Goal: Information Seeking & Learning: Learn about a topic

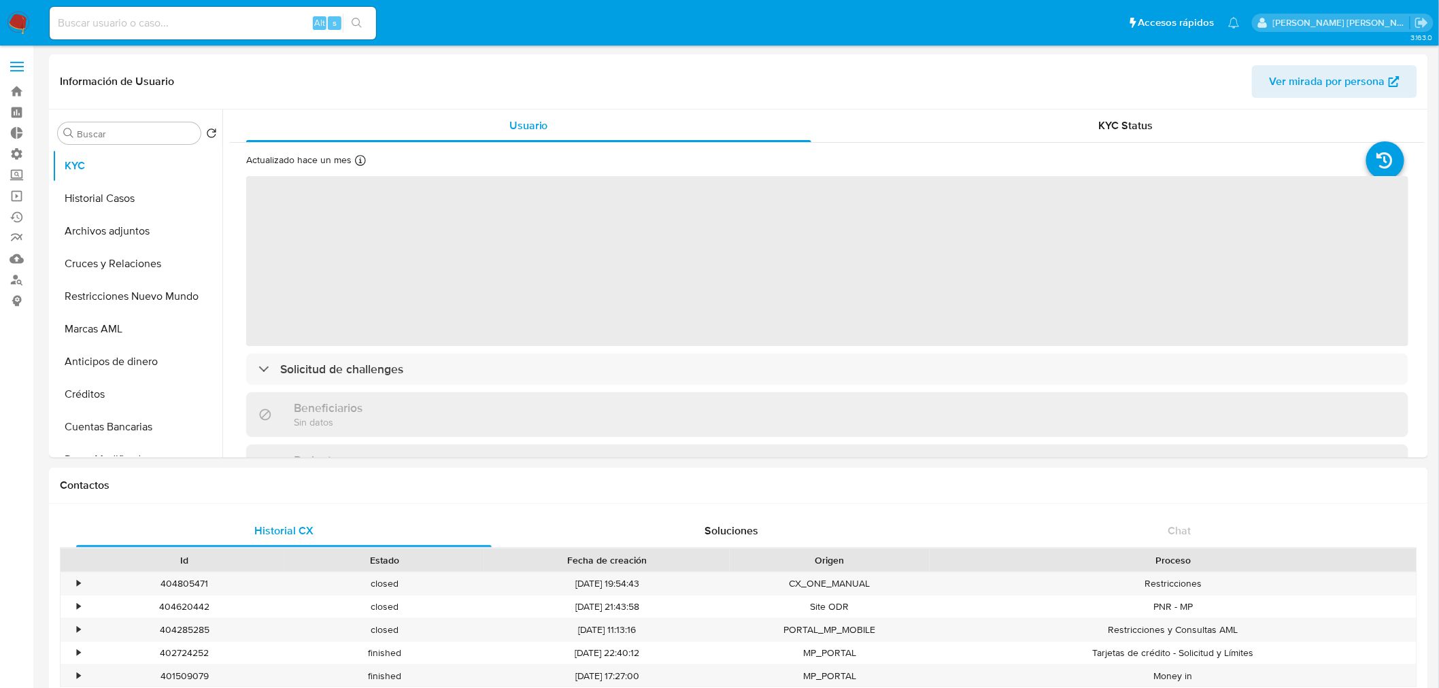
select select "10"
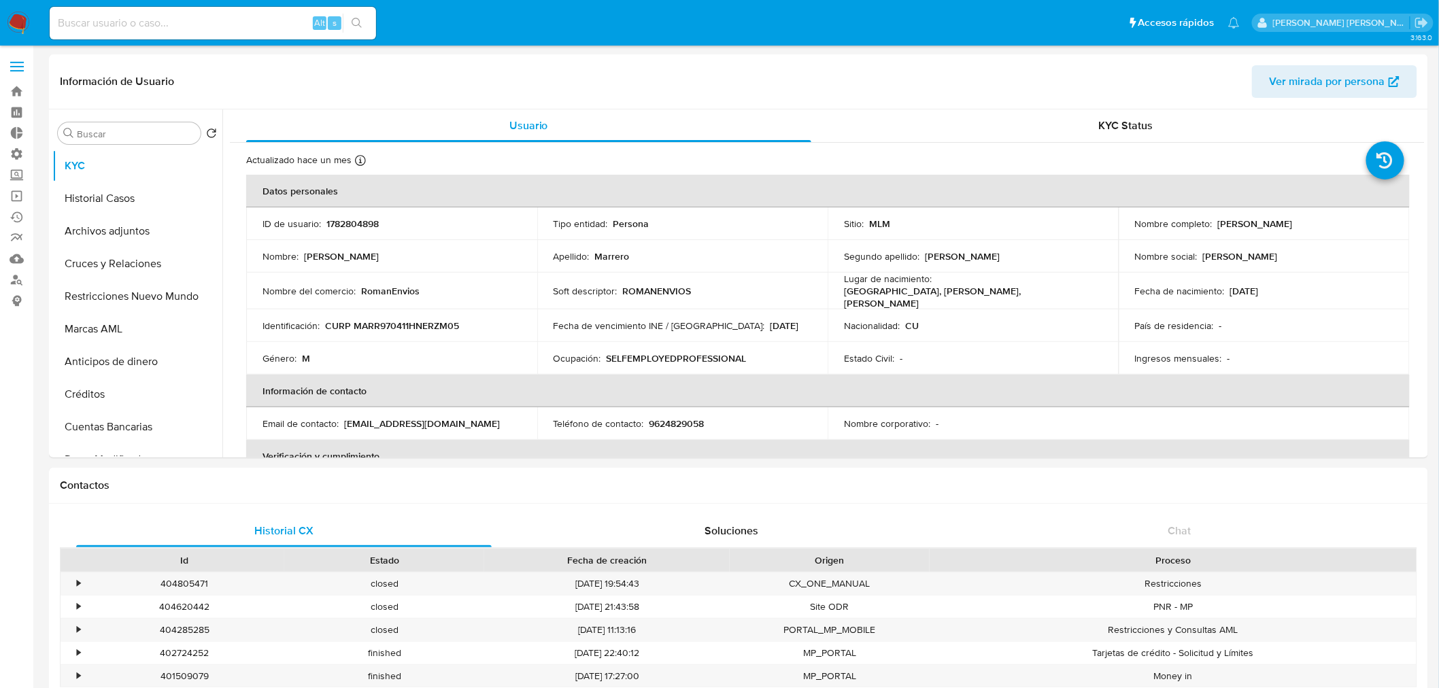
click at [188, 29] on input at bounding box center [213, 23] width 326 height 18
paste input "1920107000"
type input "1920107000"
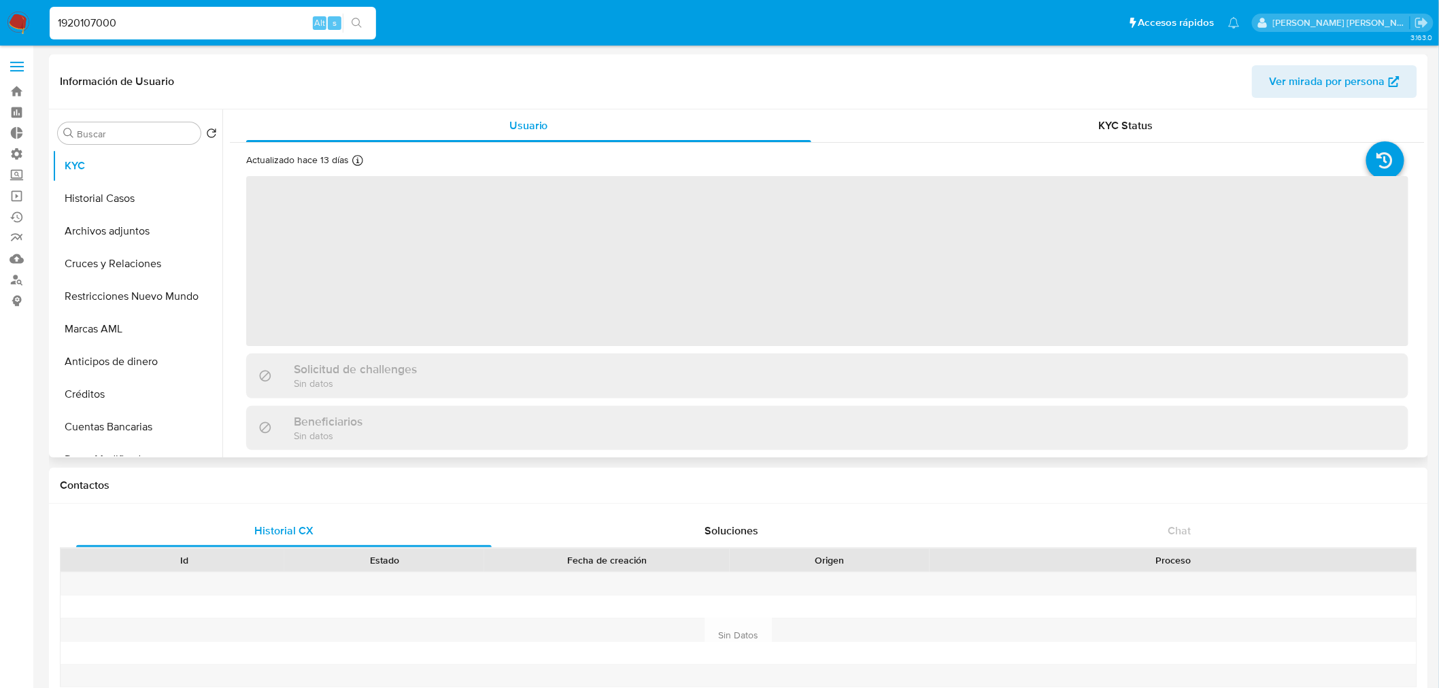
select select "10"
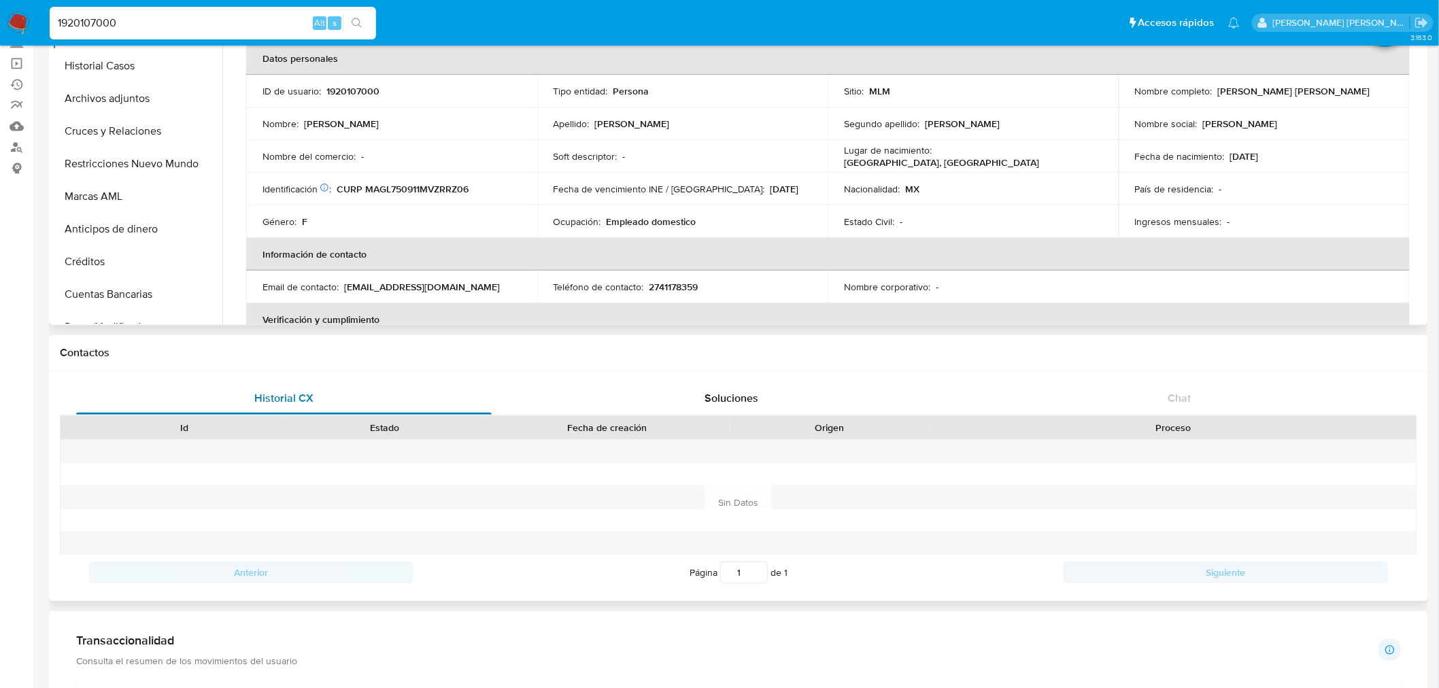
scroll to position [151, 0]
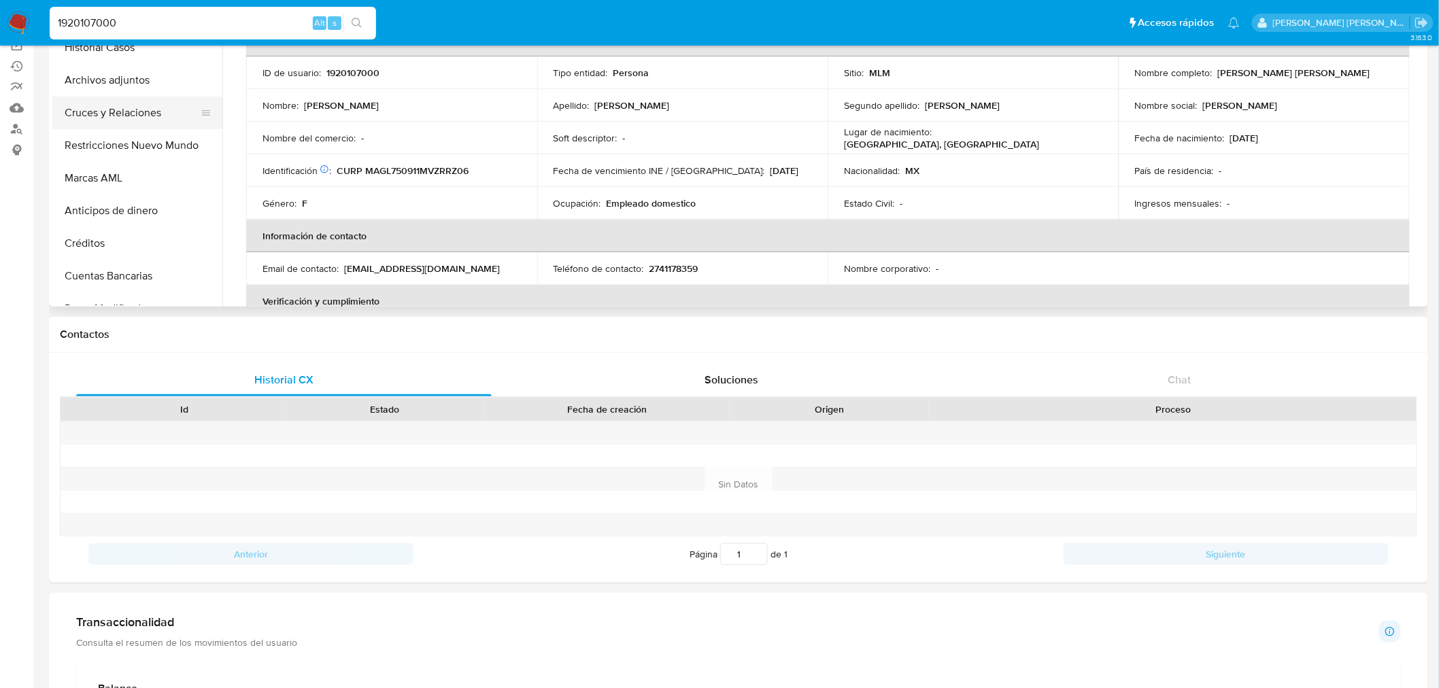
click at [124, 111] on button "Cruces y Relaciones" at bounding box center [131, 113] width 159 height 33
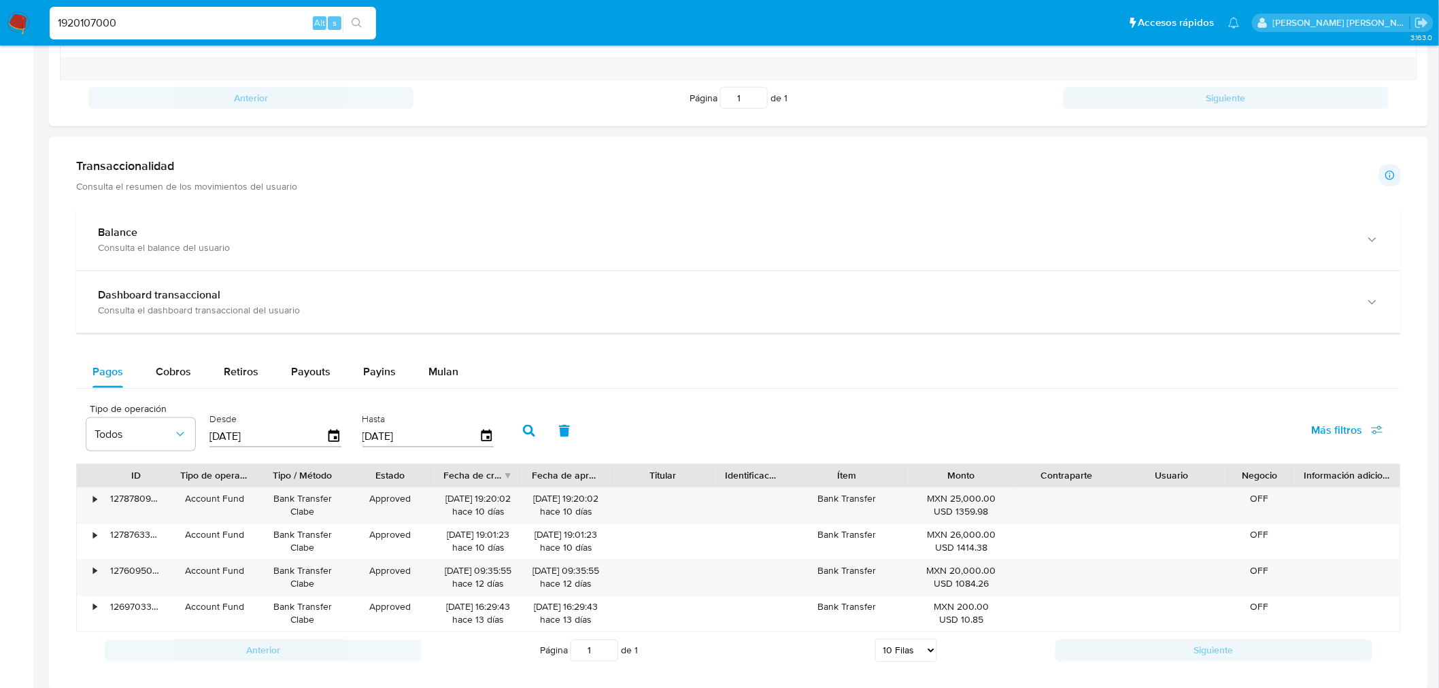
scroll to position [680, 0]
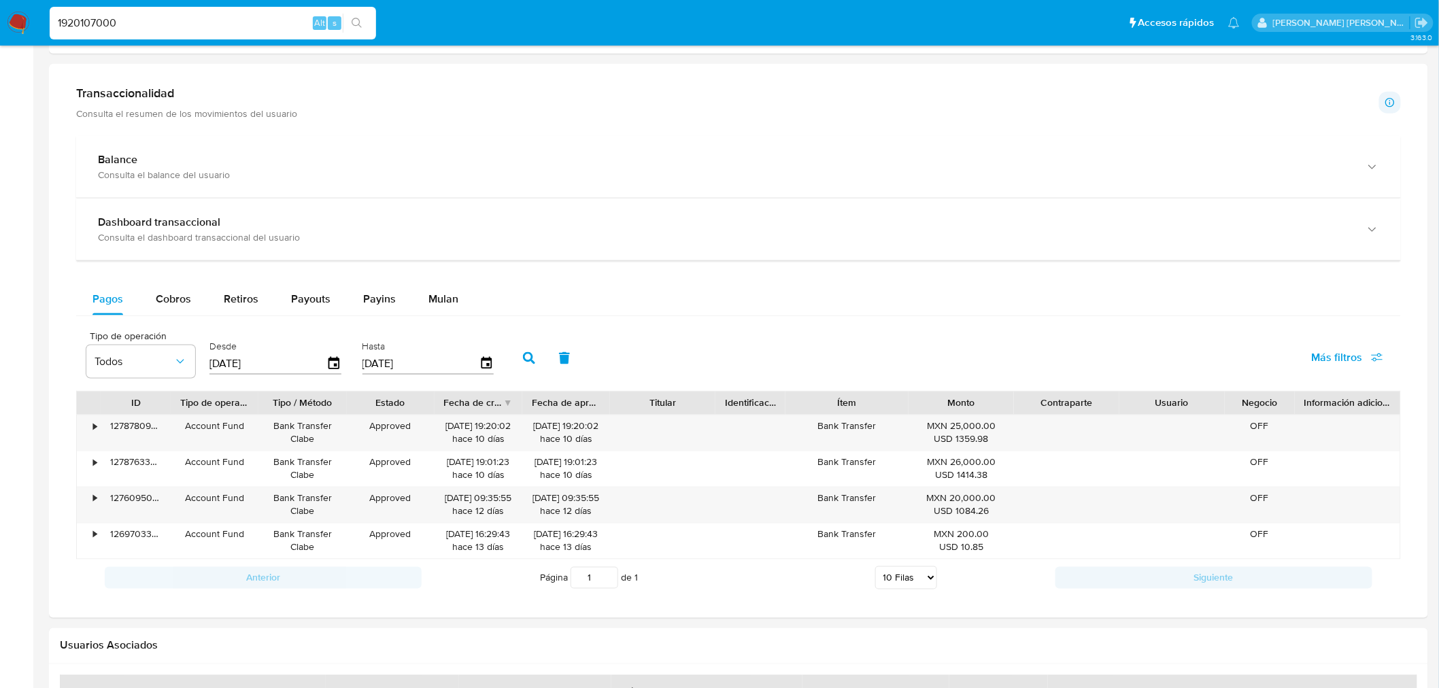
click at [100, 26] on input "1920107000" at bounding box center [213, 23] width 326 height 18
paste input "2276805578"
type input "2276805578"
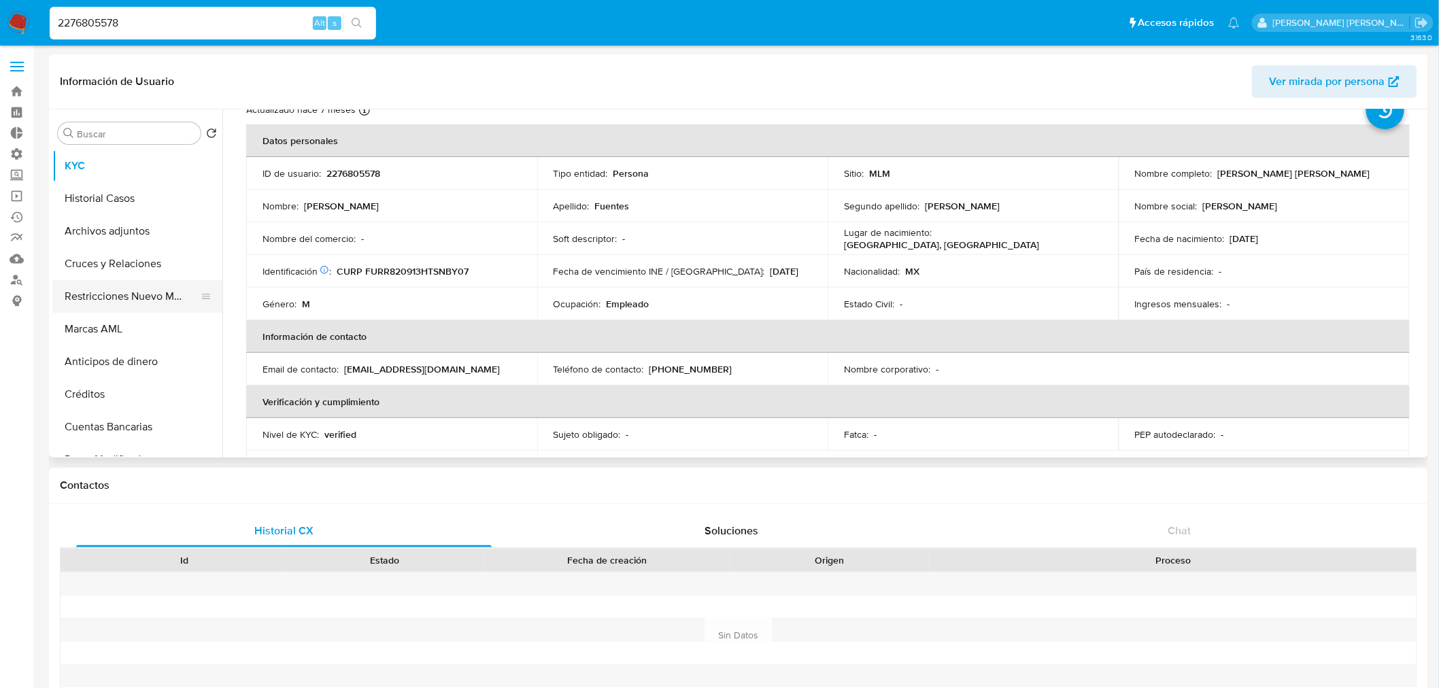
scroll to position [75, 0]
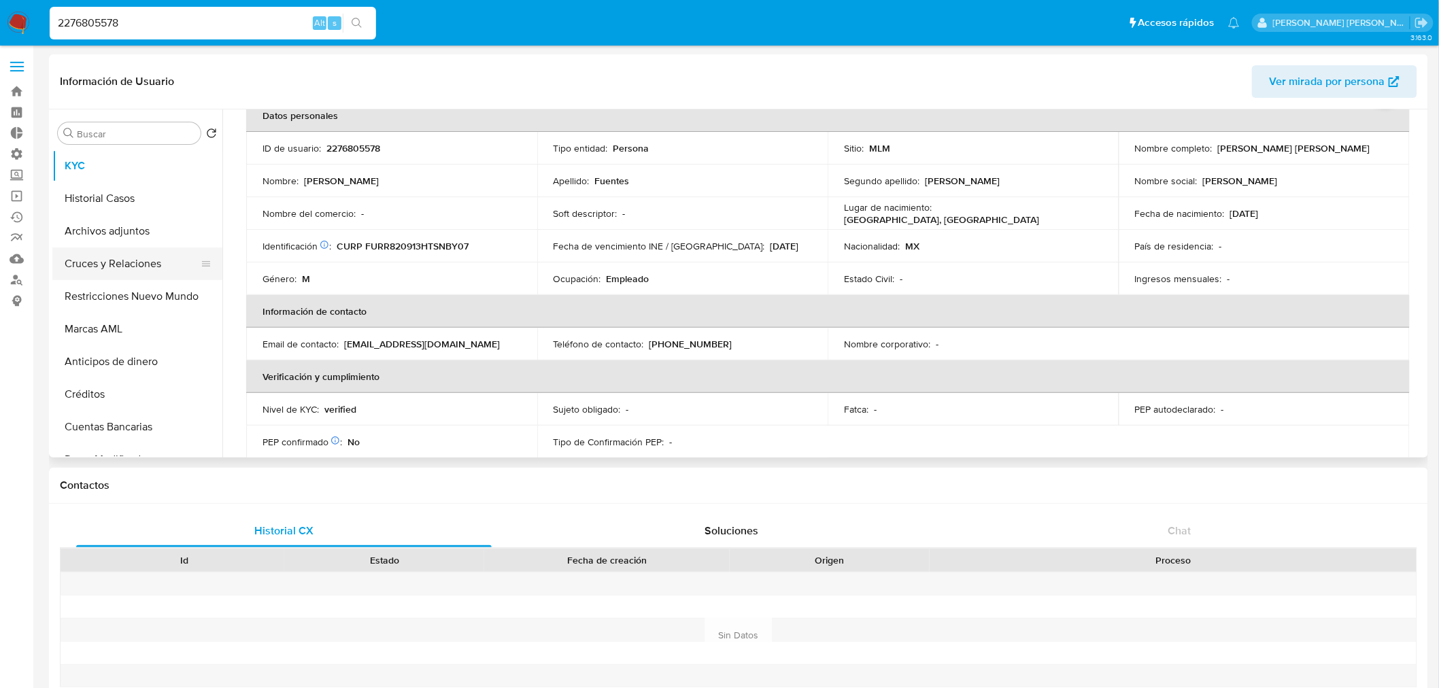
click at [103, 261] on button "Cruces y Relaciones" at bounding box center [131, 263] width 159 height 33
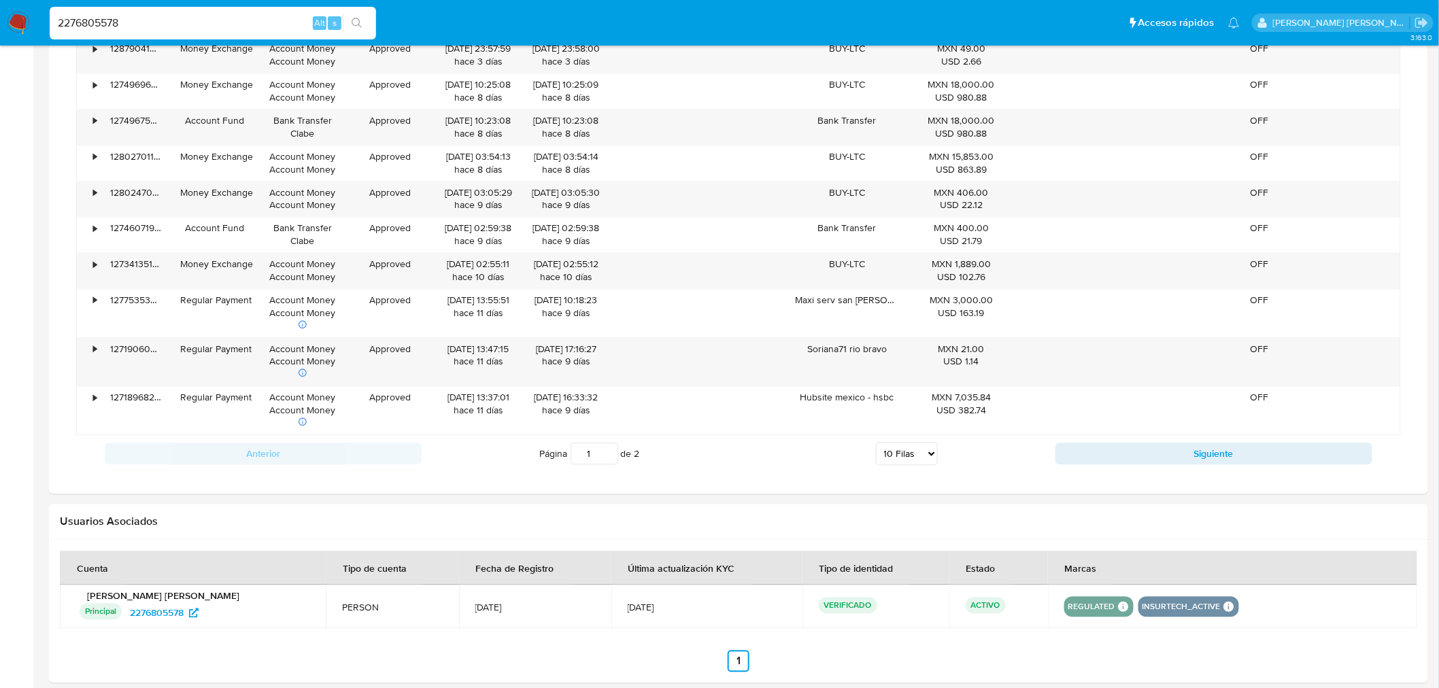
scroll to position [982, 0]
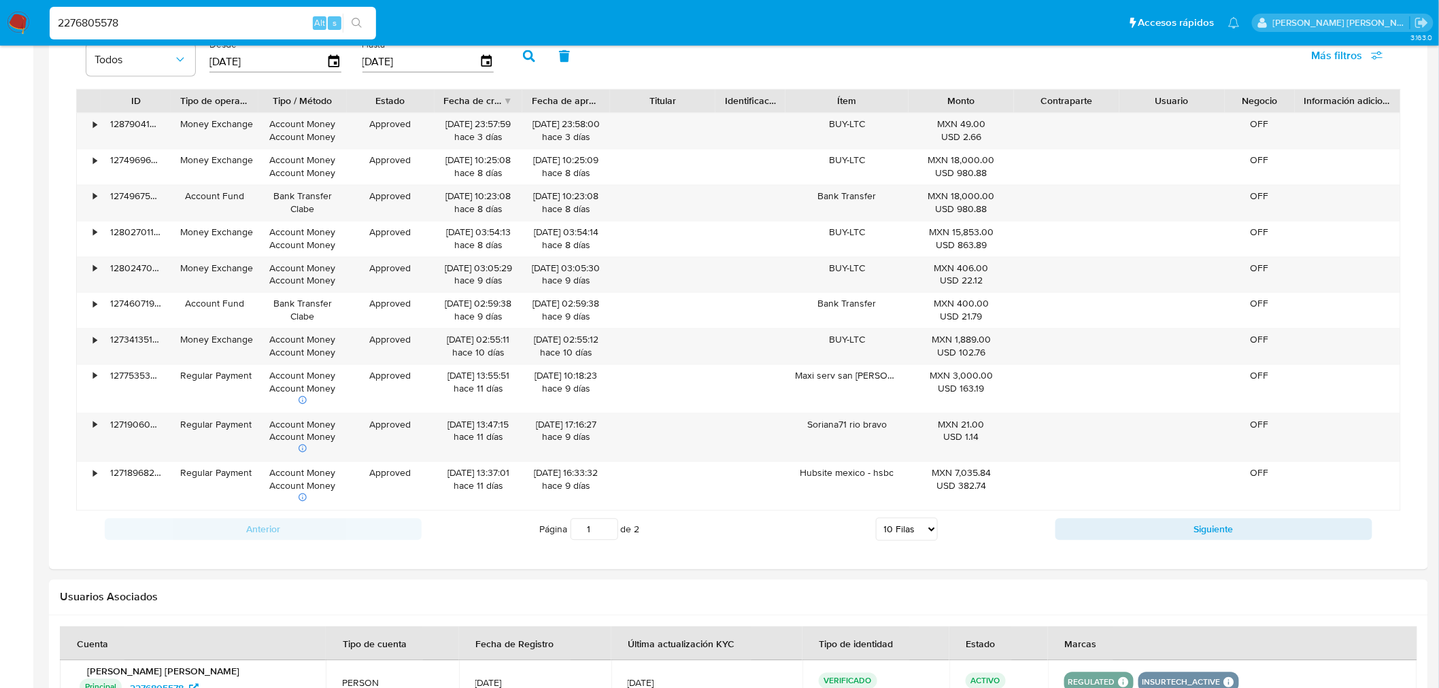
click at [919, 528] on select "5 Filas 10 Filas 20 Filas 25 Filas 50 Filas 100 Filas" at bounding box center [907, 529] width 62 height 23
select select "100"
click at [876, 521] on select "5 Filas 10 Filas 20 Filas 25 Filas 50 Filas 100 Filas" at bounding box center [907, 529] width 62 height 23
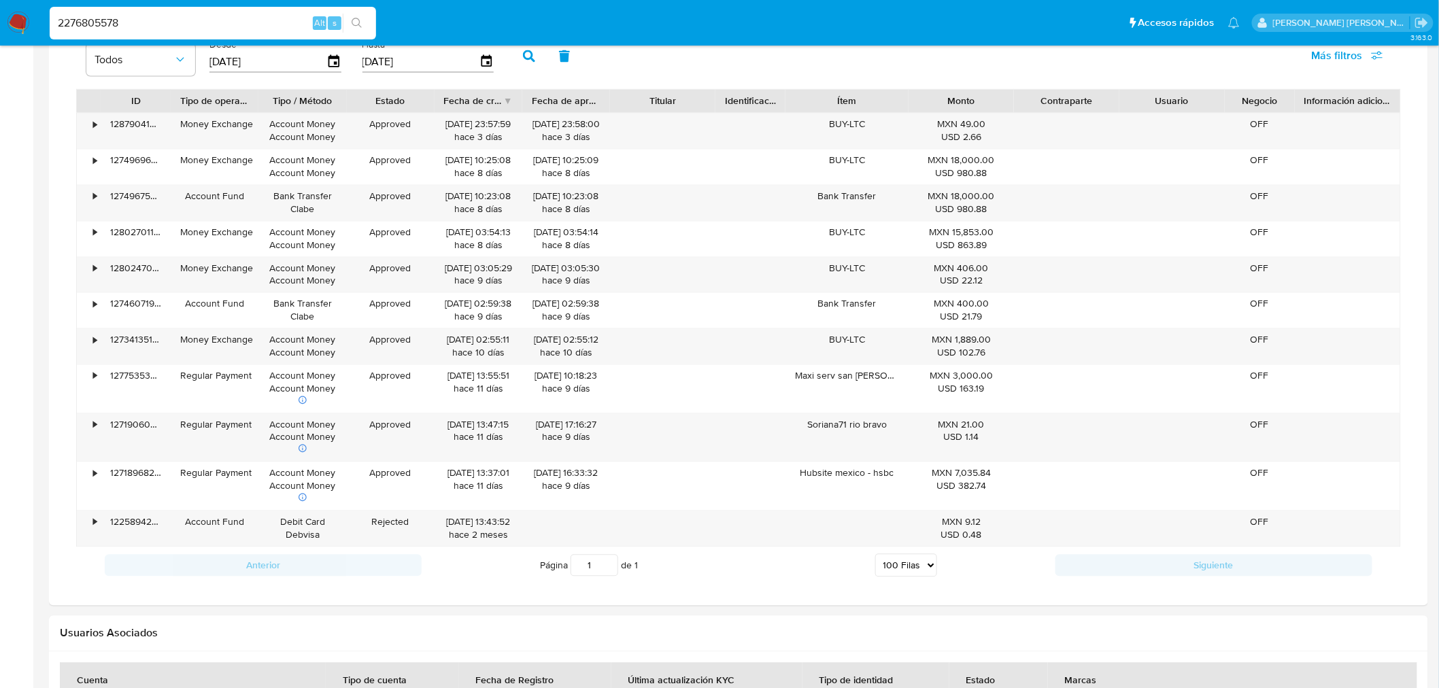
click at [87, 17] on input "2276805578" at bounding box center [213, 23] width 326 height 18
paste input "44097853"
type input "2244097853"
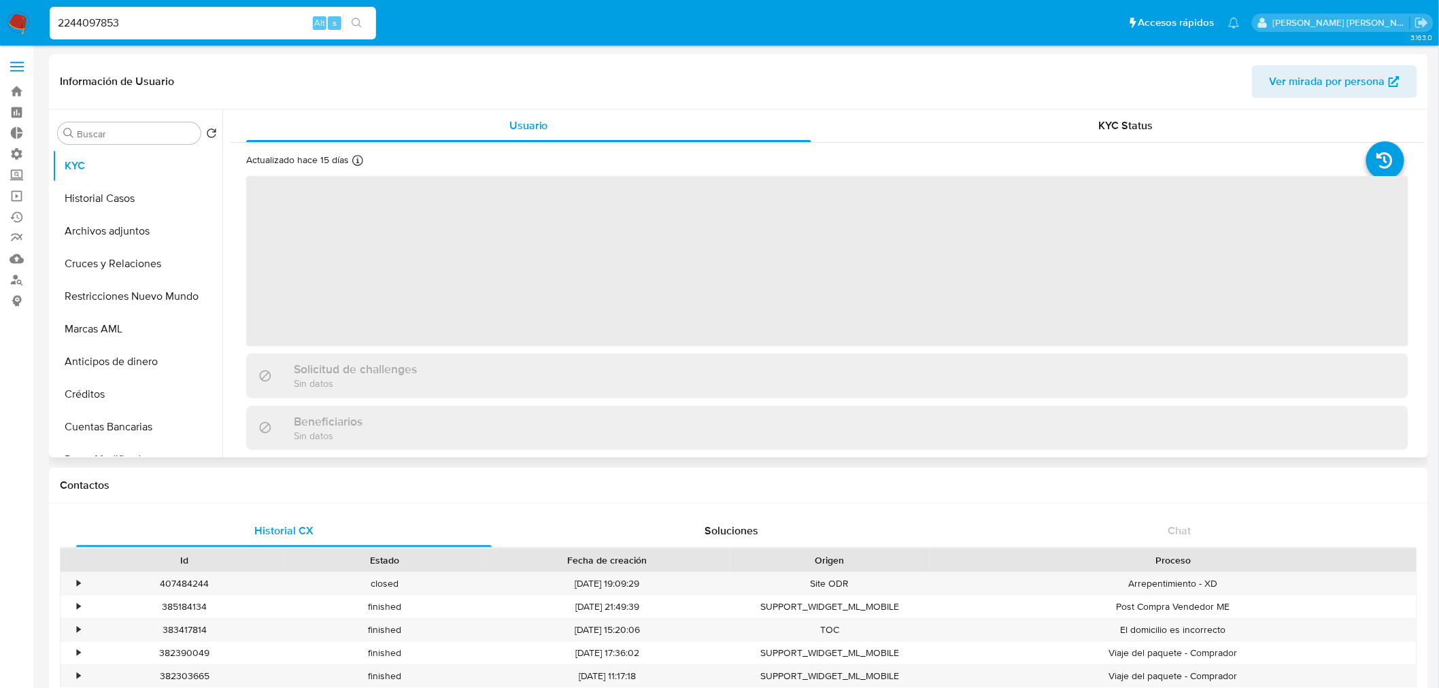
select select "10"
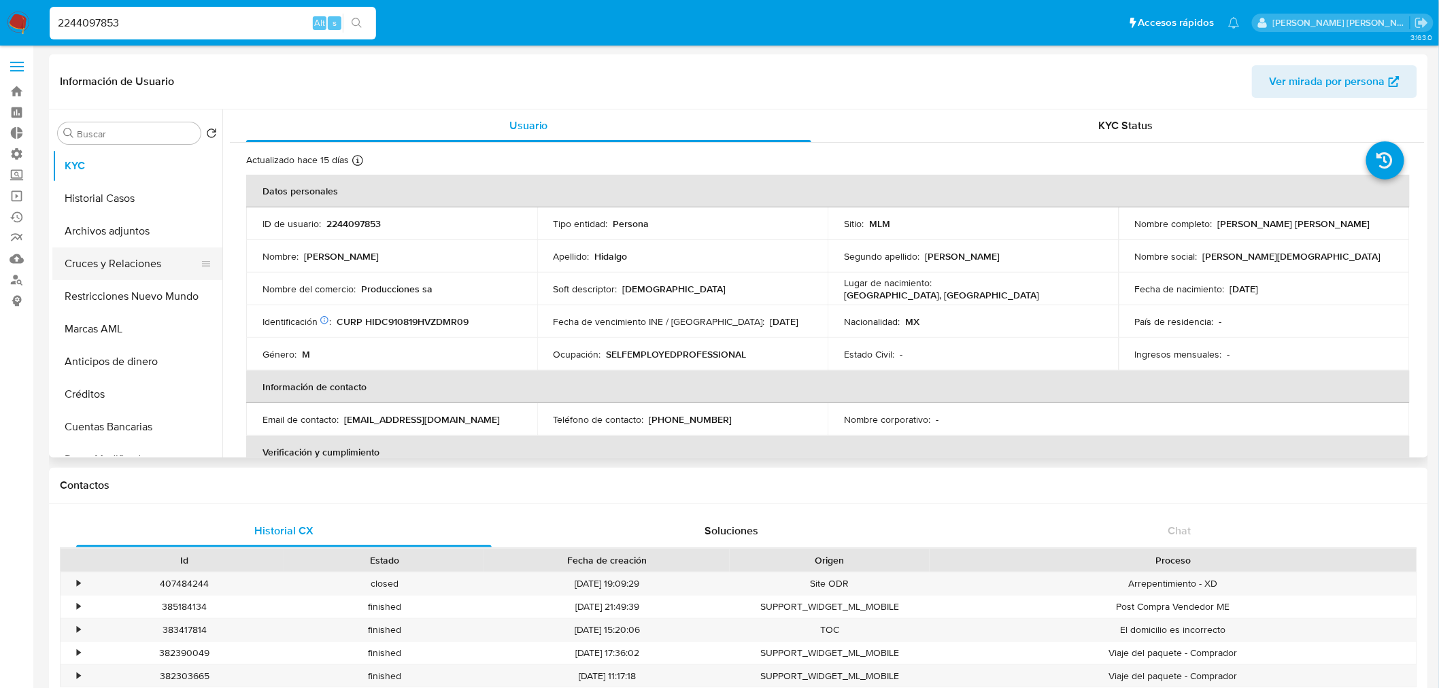
click at [101, 265] on button "Cruces y Relaciones" at bounding box center [131, 263] width 159 height 33
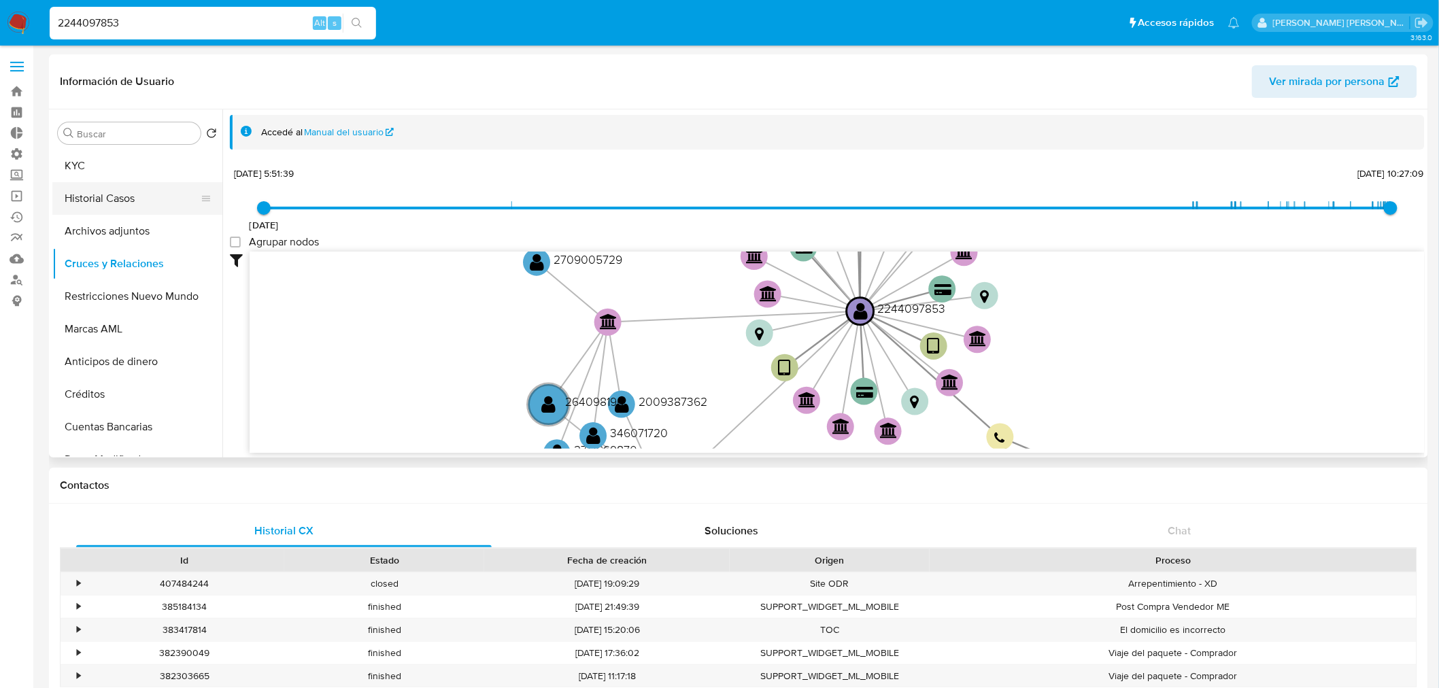
click at [109, 194] on button "Historial Casos" at bounding box center [131, 198] width 159 height 33
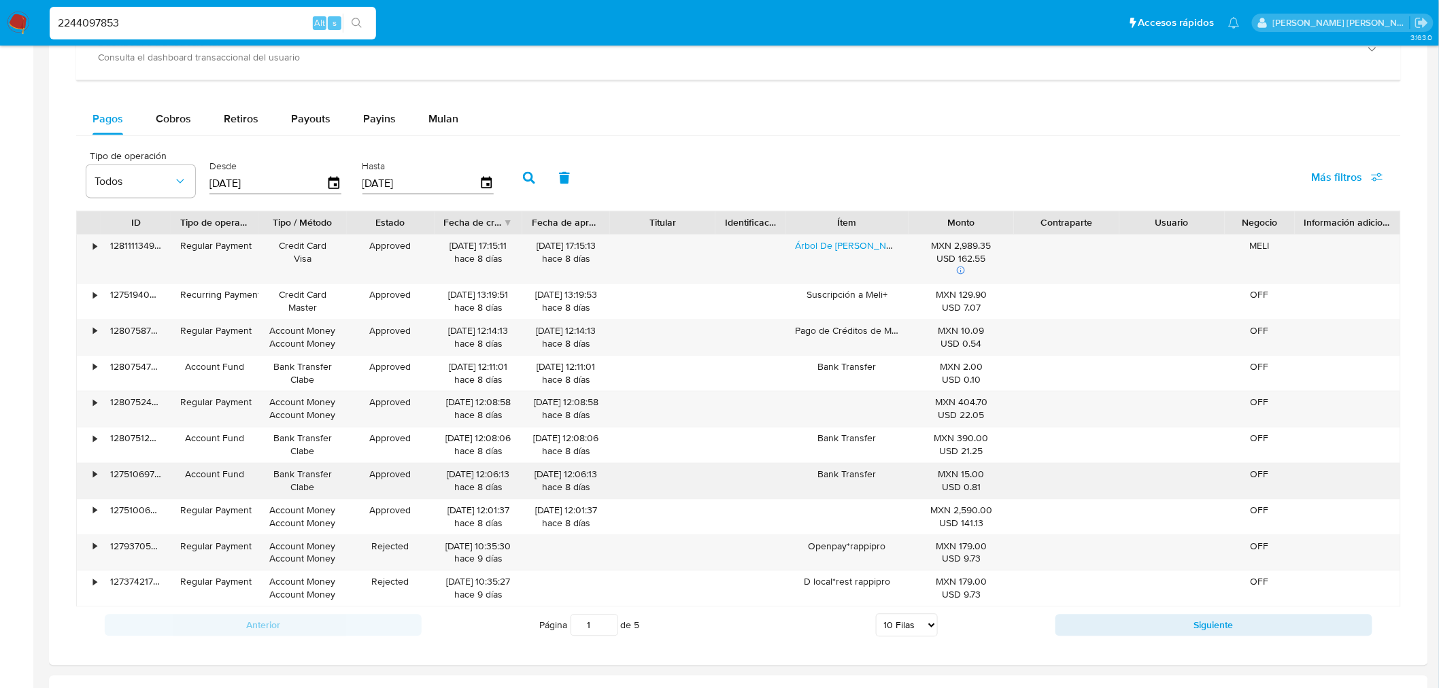
scroll to position [906, 0]
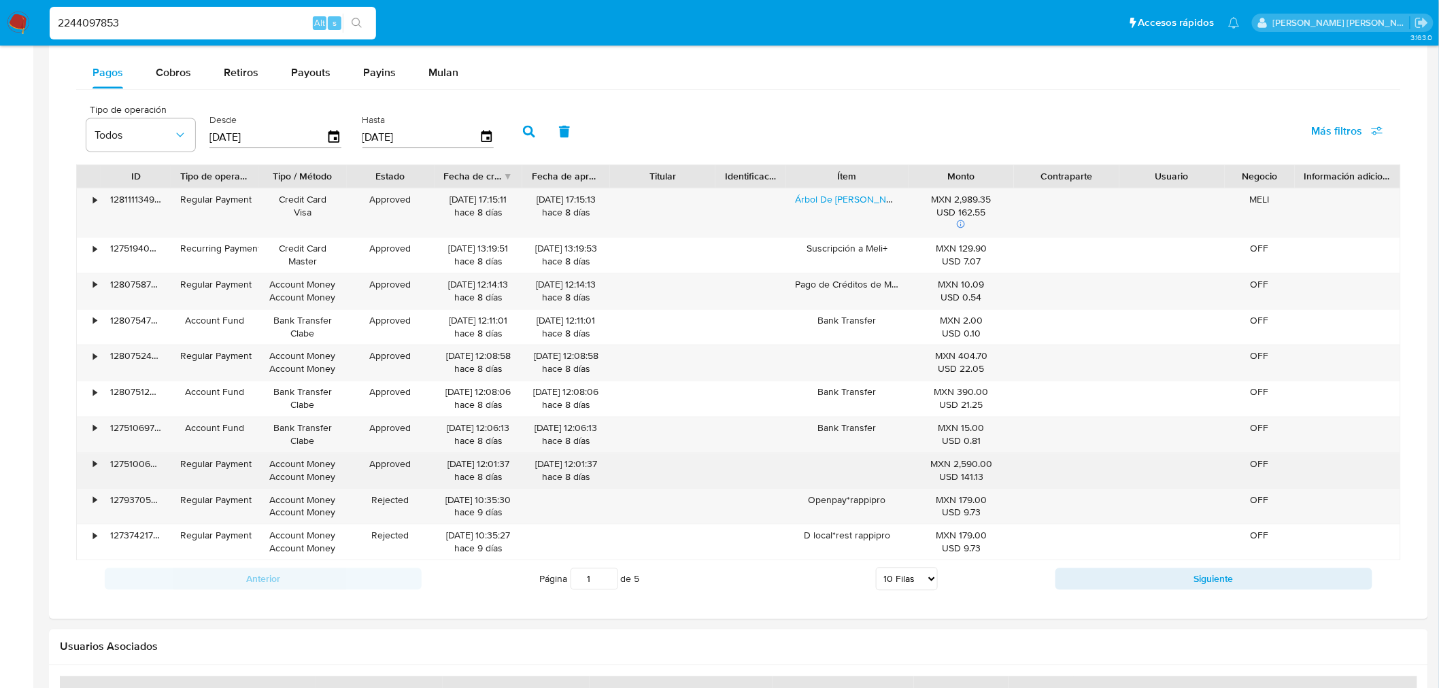
click at [114, 469] on div "127510065309" at bounding box center [136, 471] width 70 height 35
click at [94, 466] on div "•" at bounding box center [94, 464] width 3 height 13
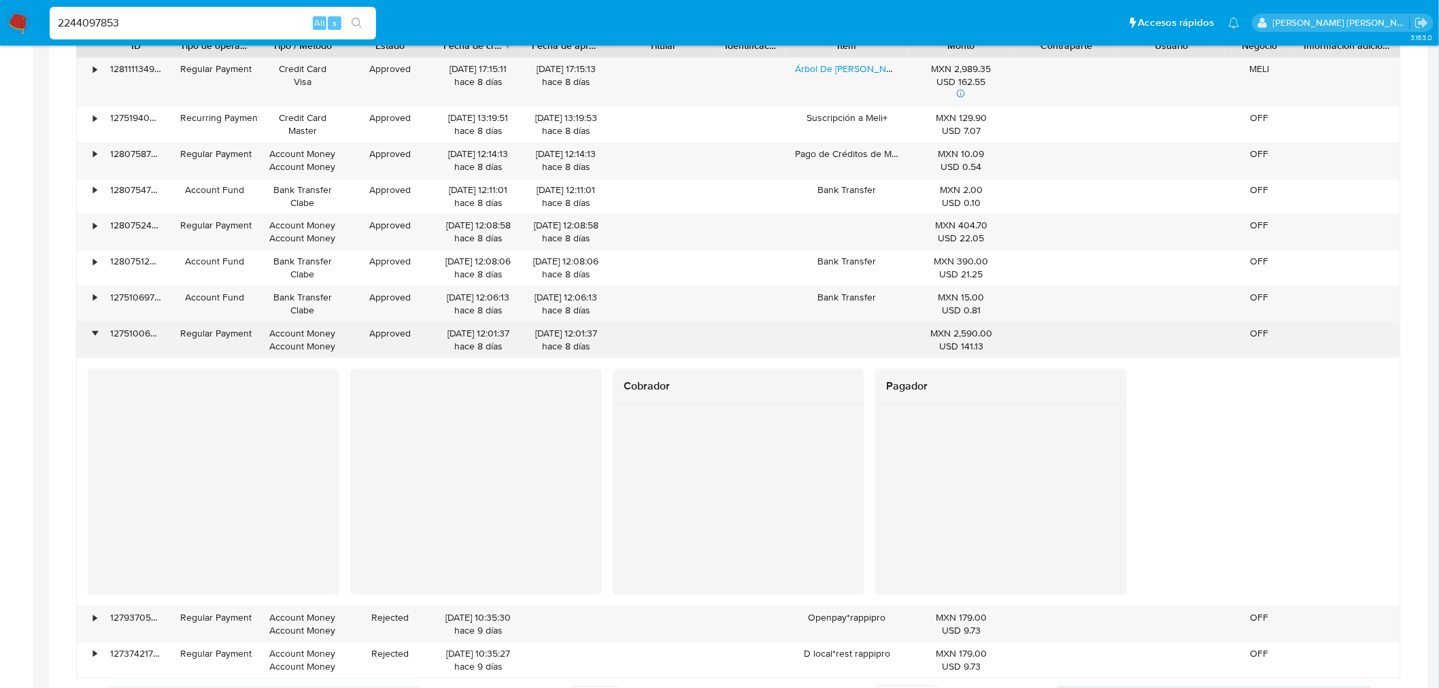
scroll to position [1057, 0]
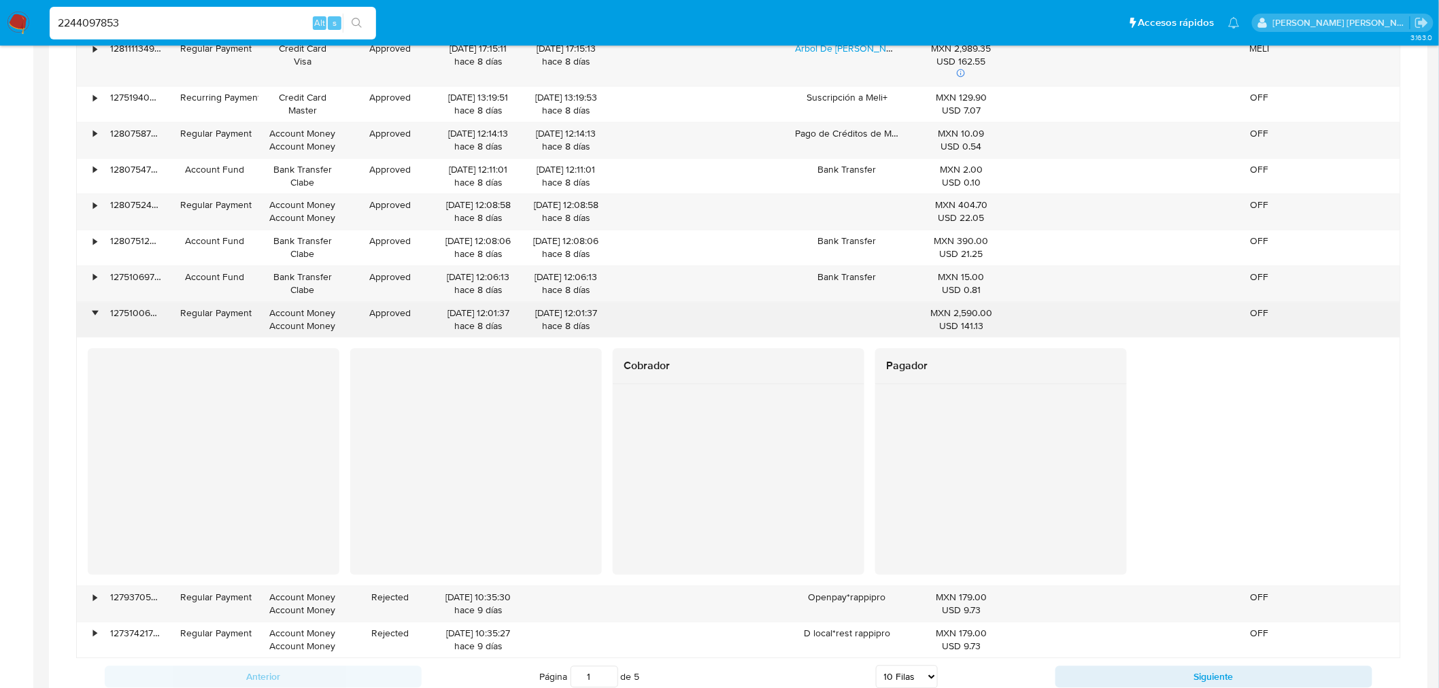
click at [93, 317] on div "•" at bounding box center [94, 313] width 3 height 13
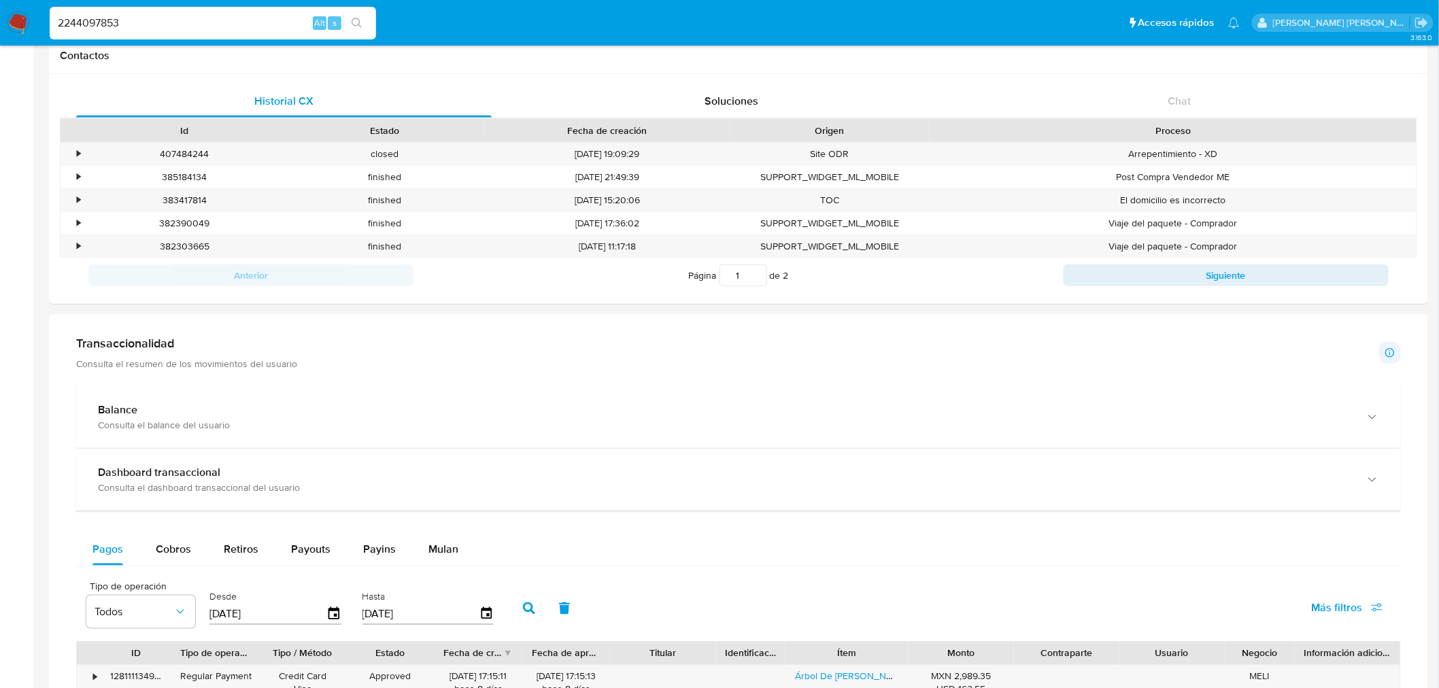
scroll to position [377, 0]
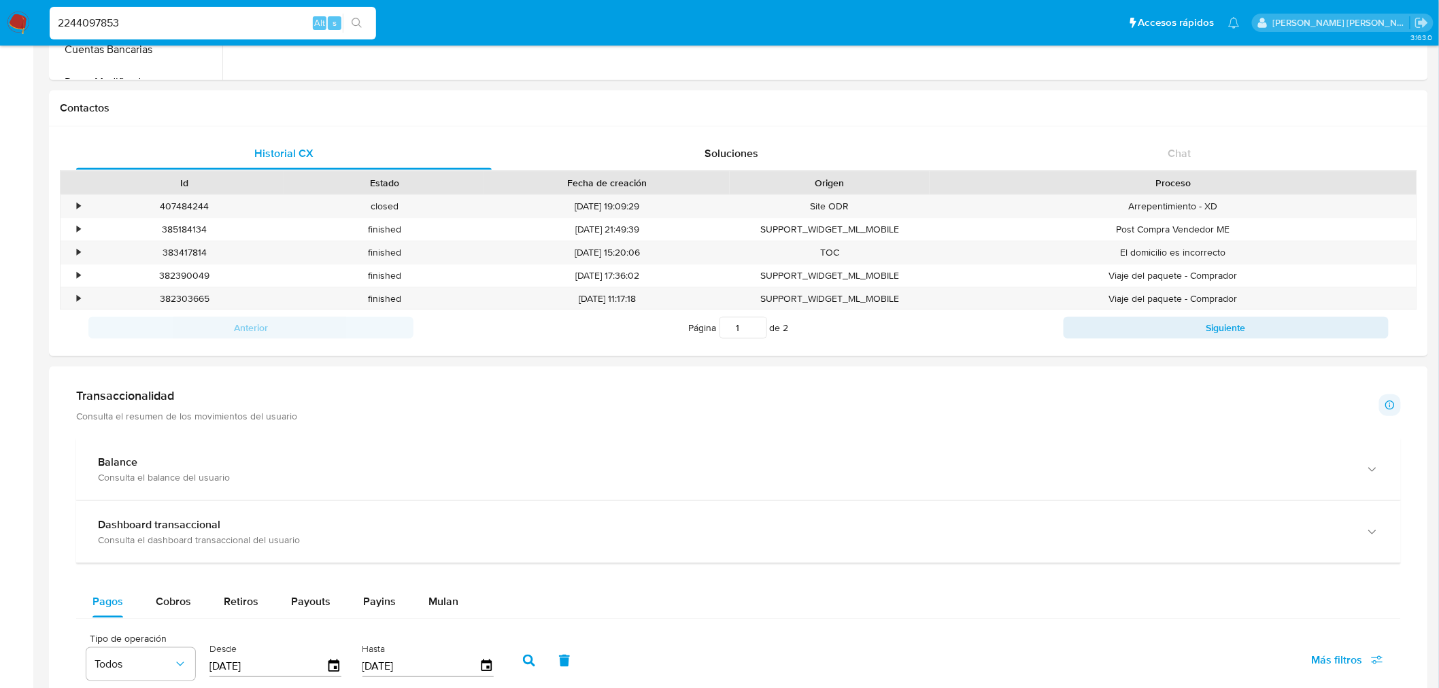
click at [97, 18] on input "2244097853" at bounding box center [213, 23] width 326 height 18
paste input "1920107000"
type input "1920107000"
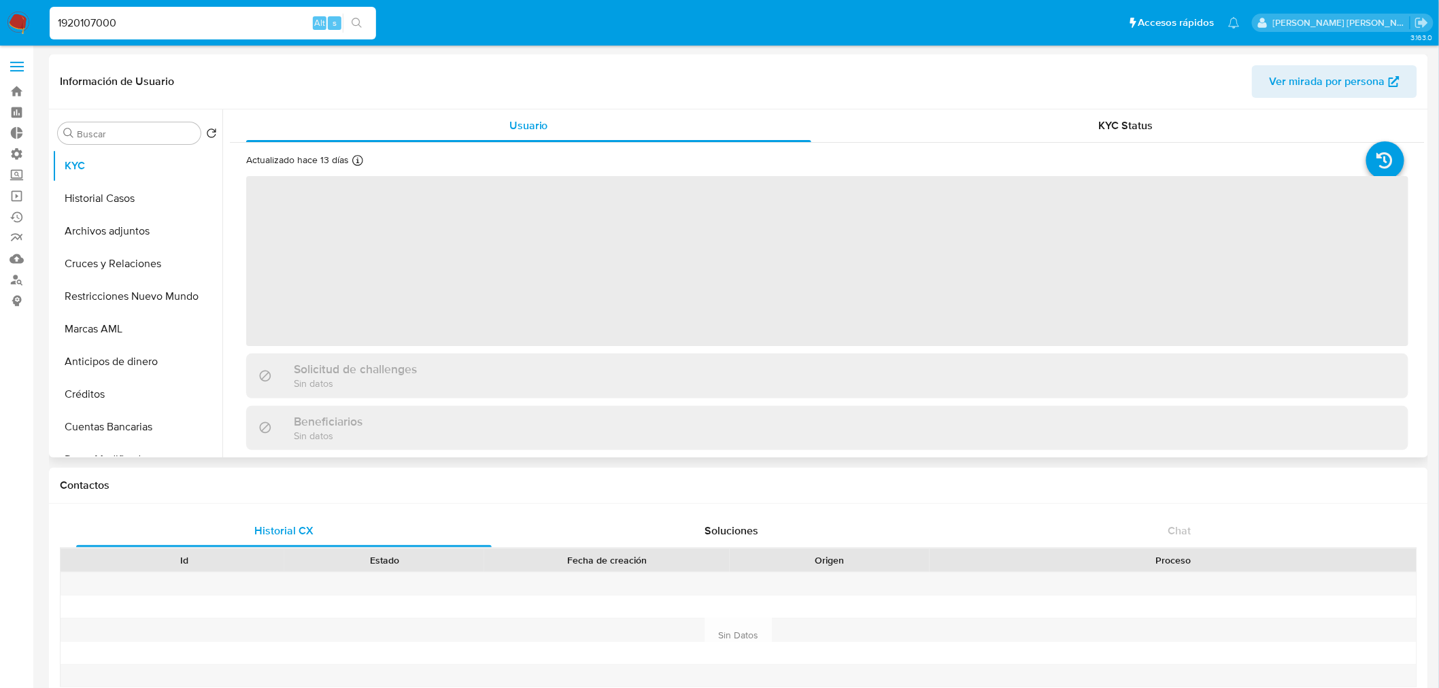
select select "10"
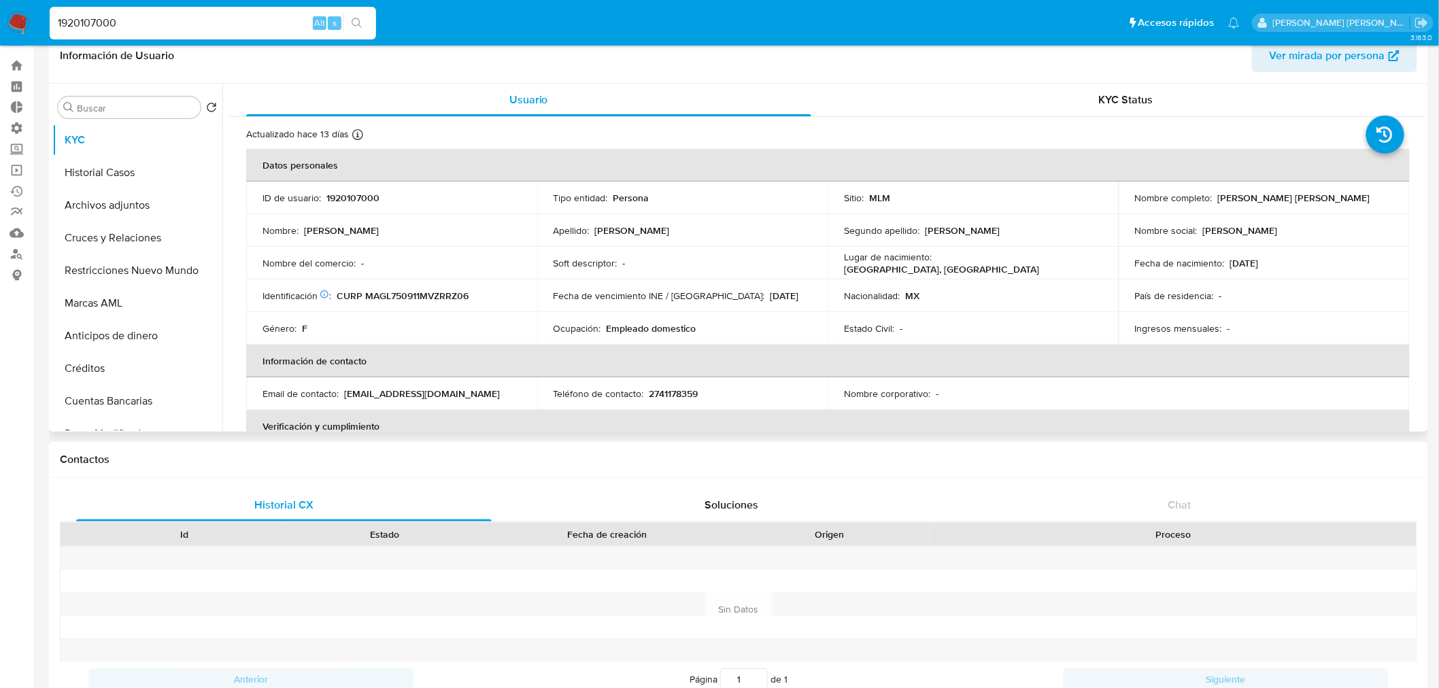
scroll to position [30, 0]
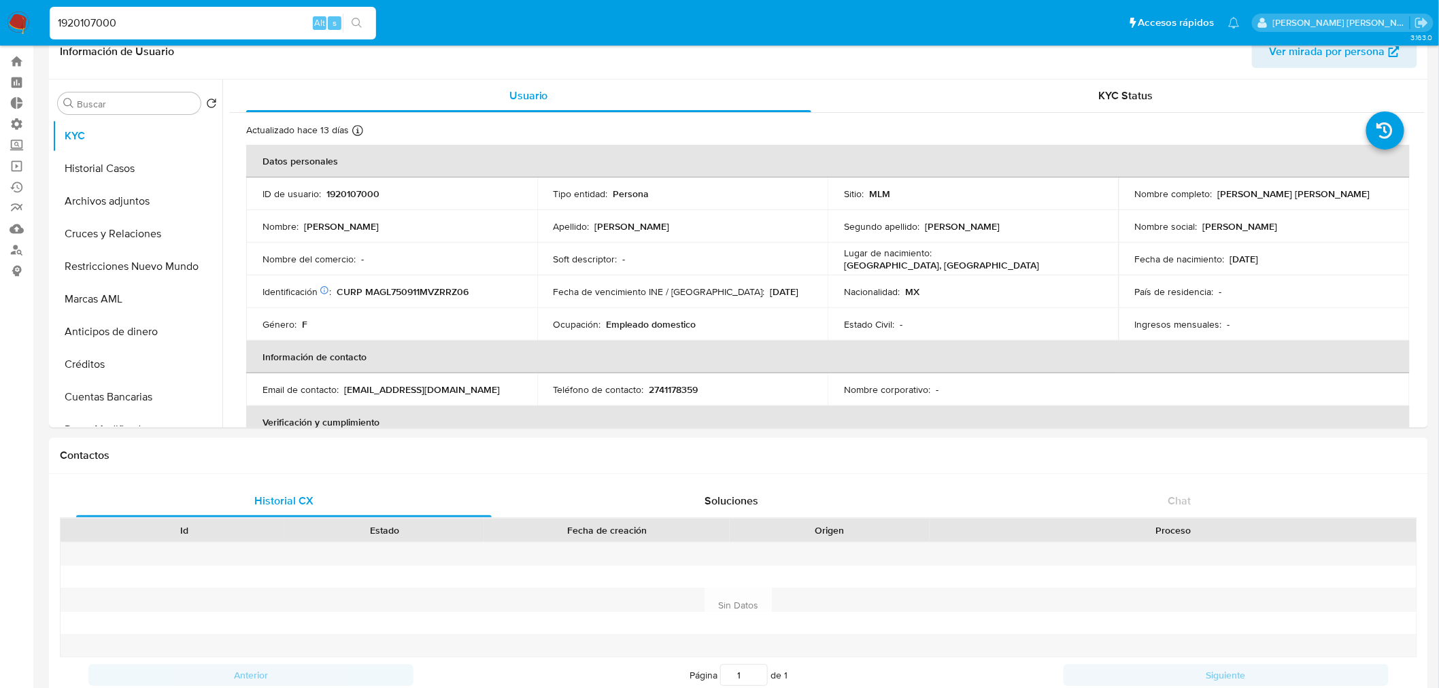
click at [106, 18] on input "1920107000" at bounding box center [213, 23] width 326 height 18
paste input "2276805578"
type input "2276805578"
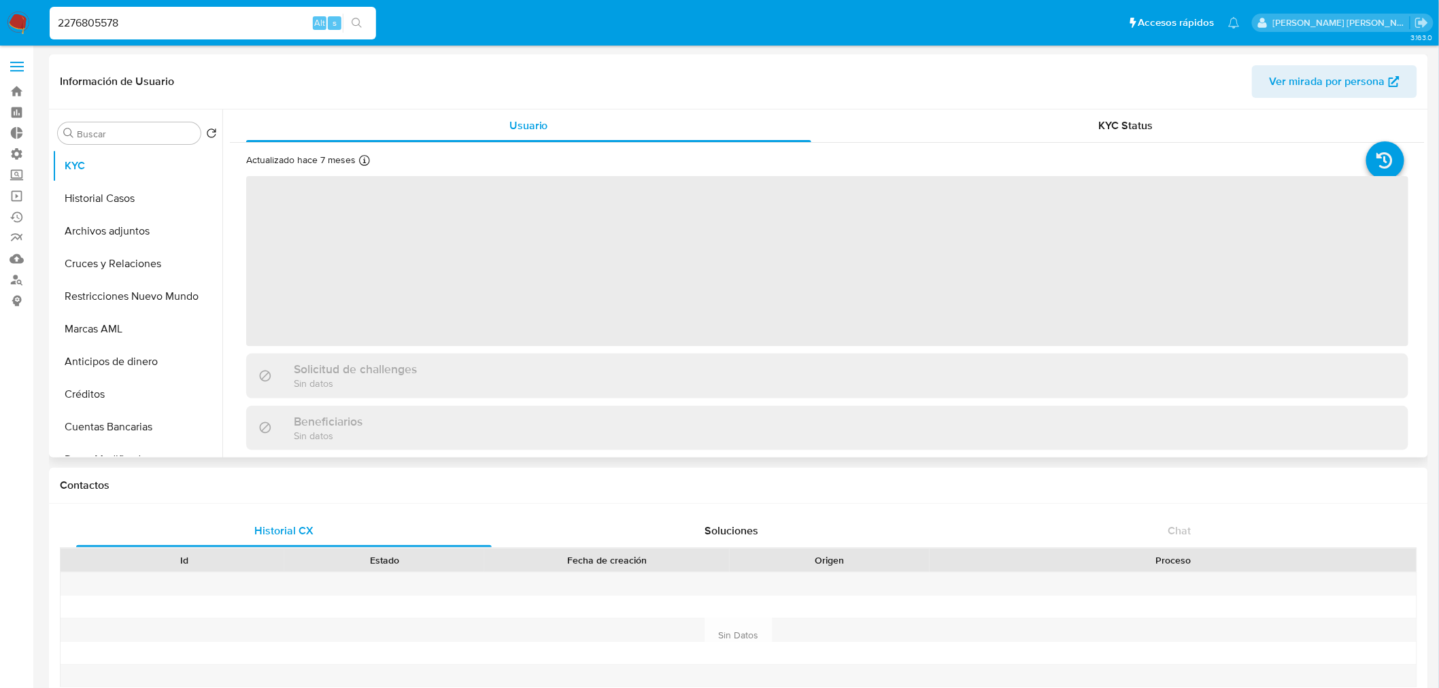
select select "10"
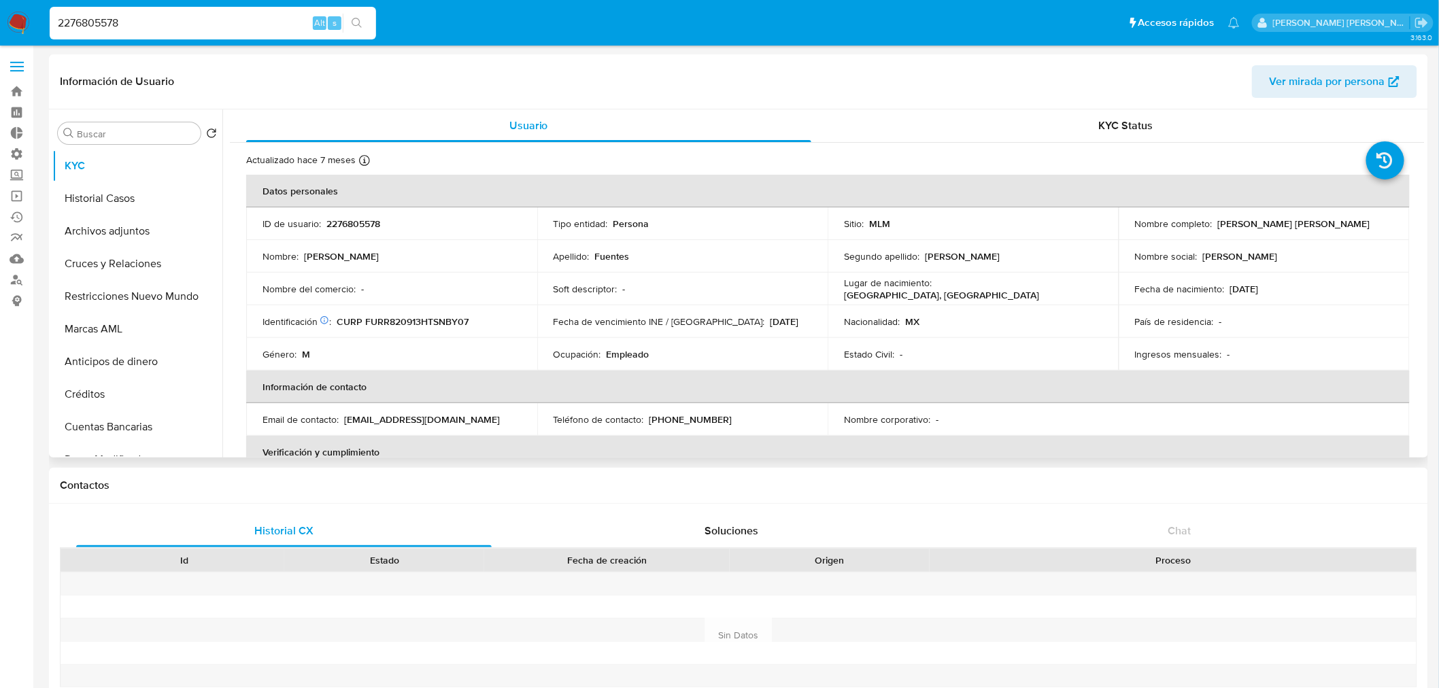
click at [99, 15] on input "2276805578" at bounding box center [213, 23] width 326 height 18
paste input "44097853"
type input "2244097853"
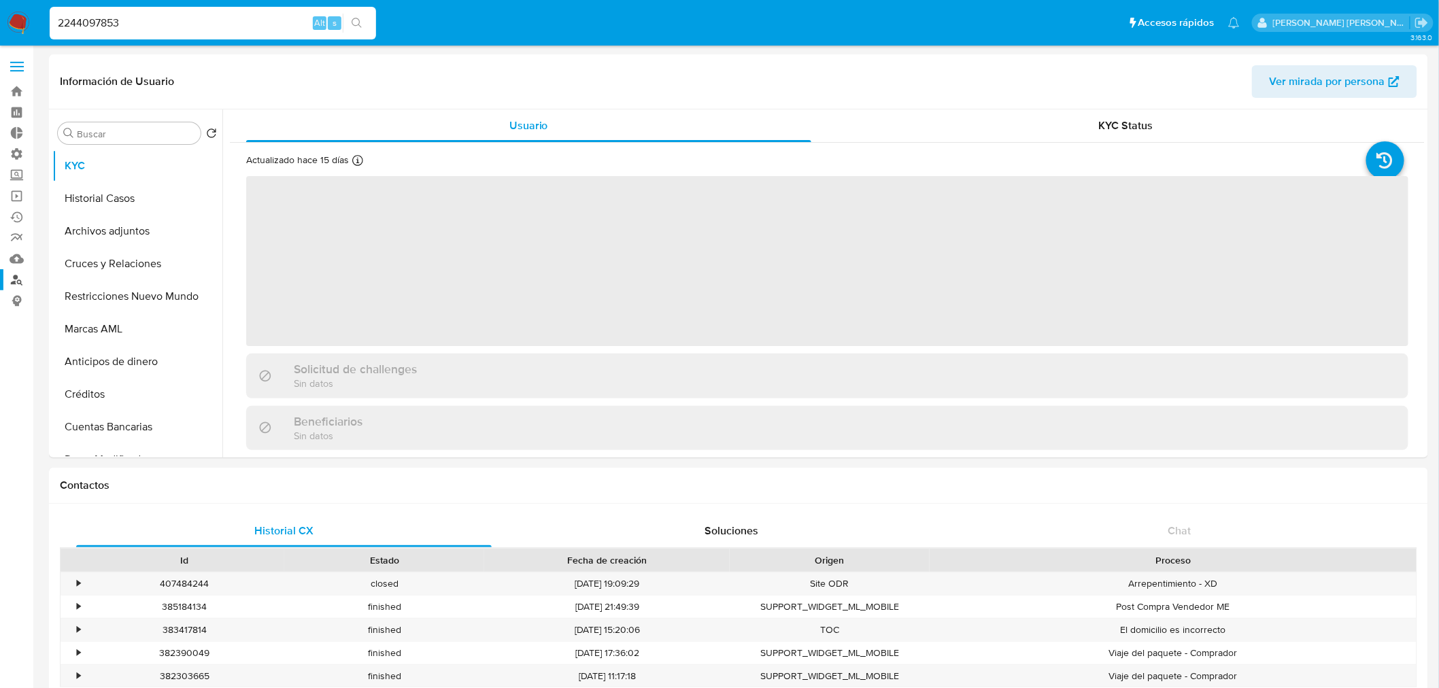
select select "10"
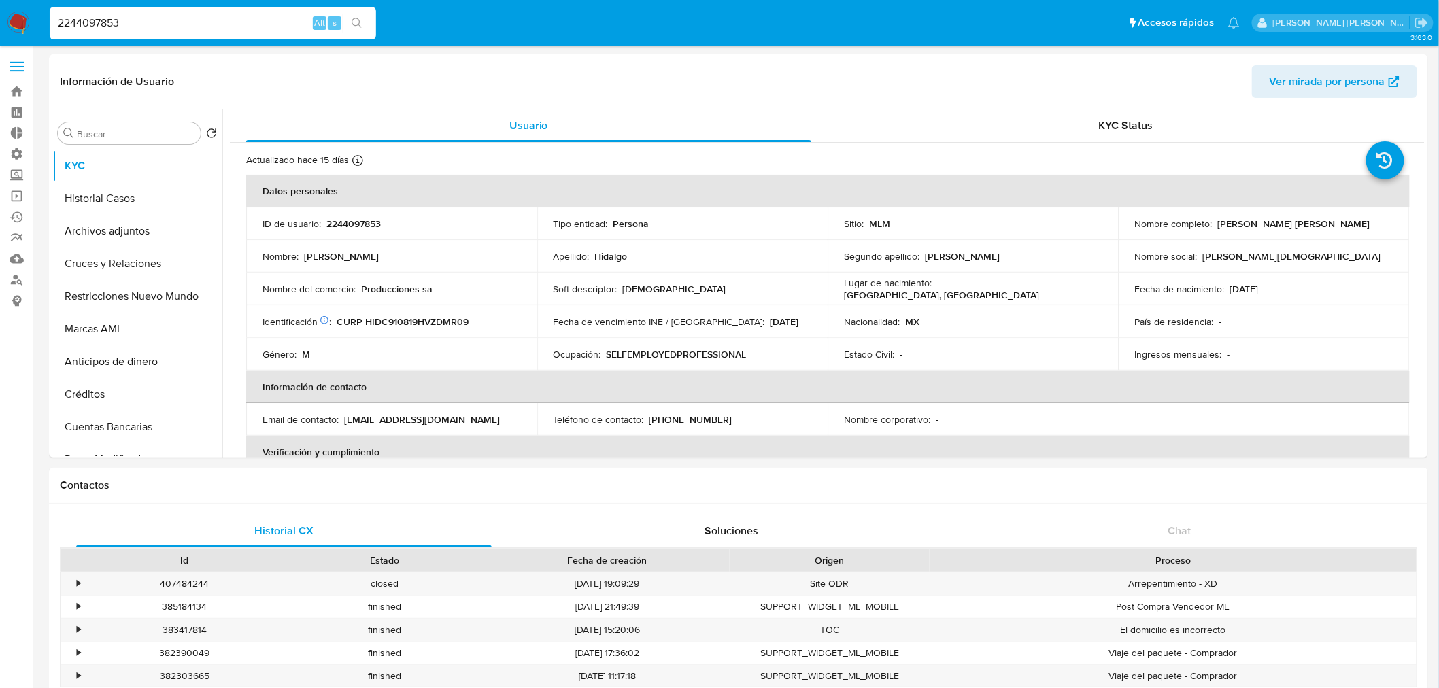
click at [103, 23] on input "2244097853" at bounding box center [213, 23] width 326 height 18
paste input "696698727"
type input "696698727"
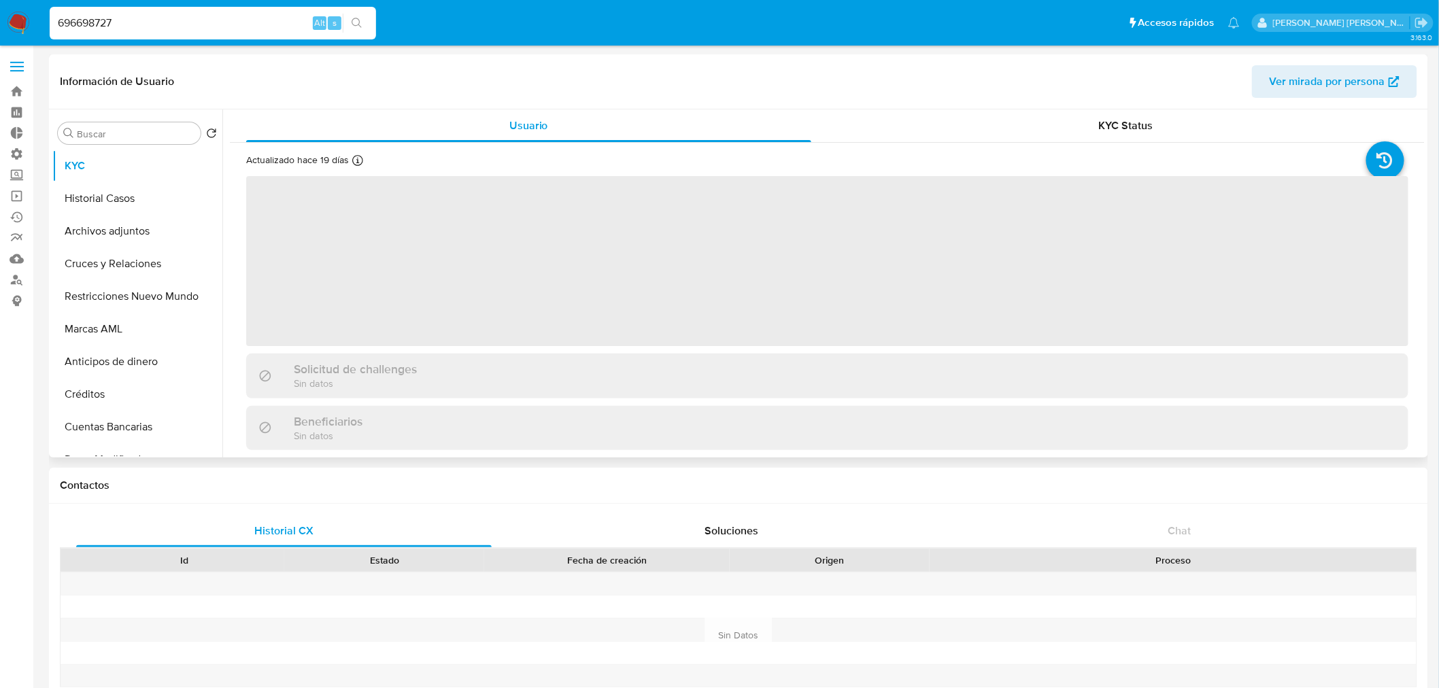
select select "10"
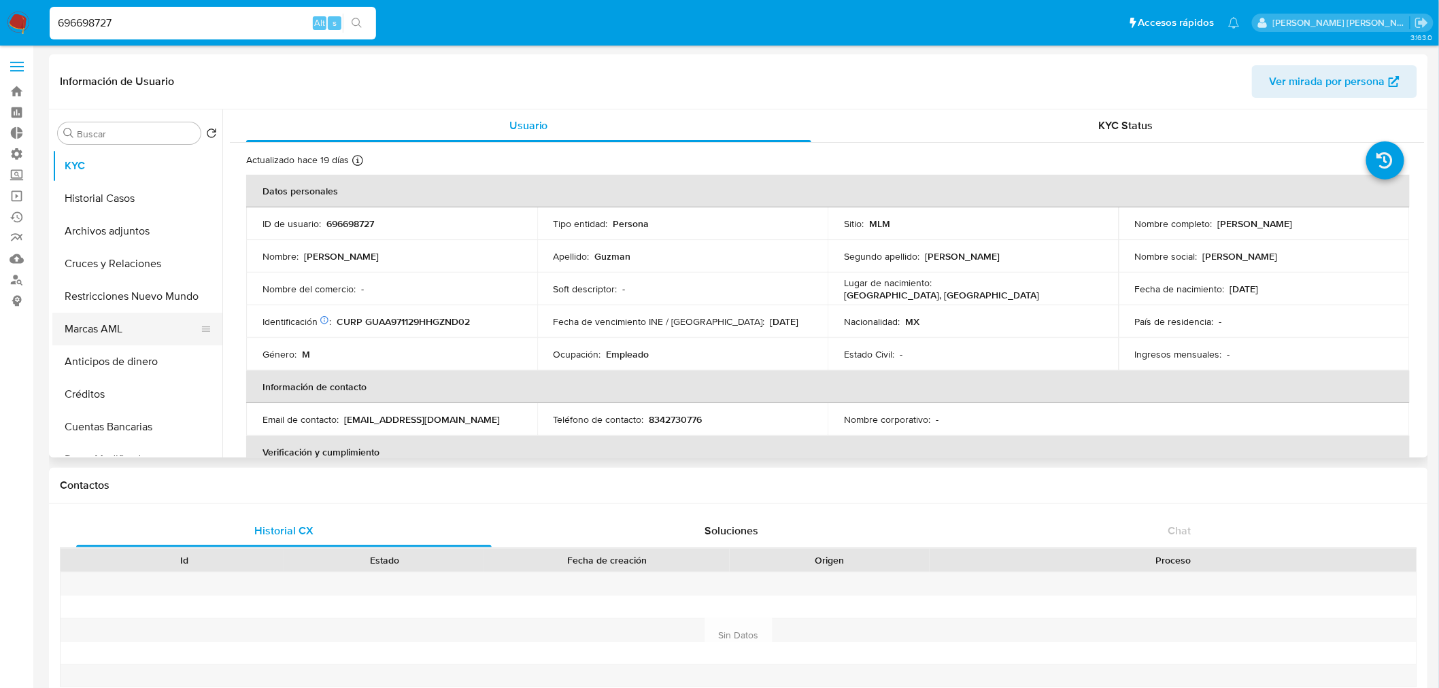
scroll to position [75, 0]
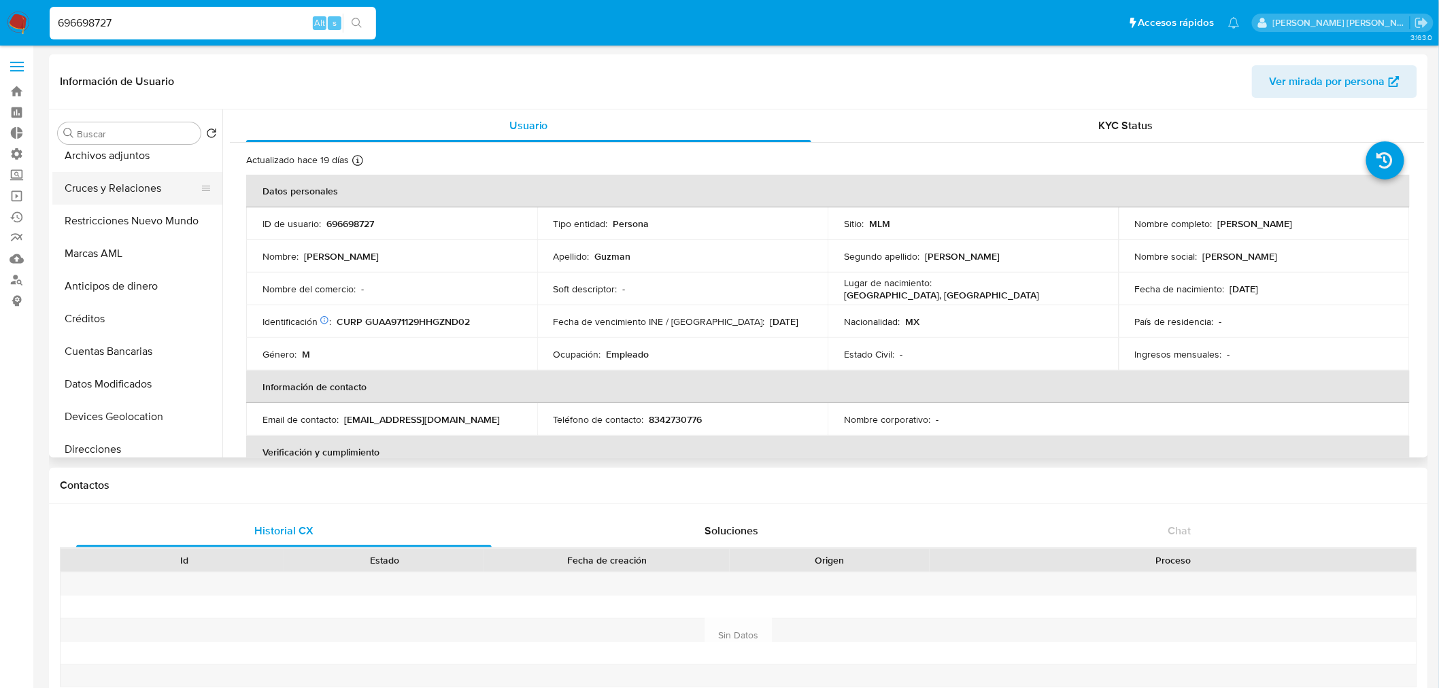
click at [114, 195] on button "Cruces y Relaciones" at bounding box center [131, 188] width 159 height 33
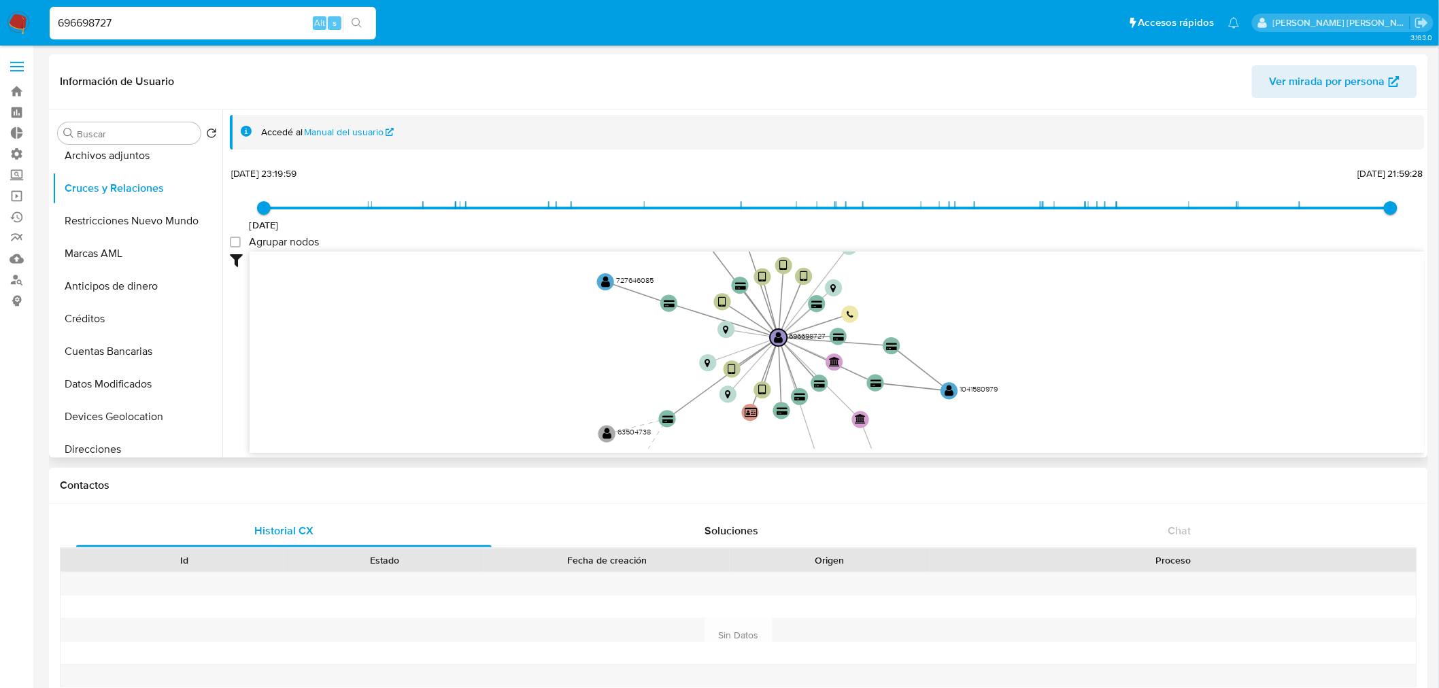
scroll to position [0, 0]
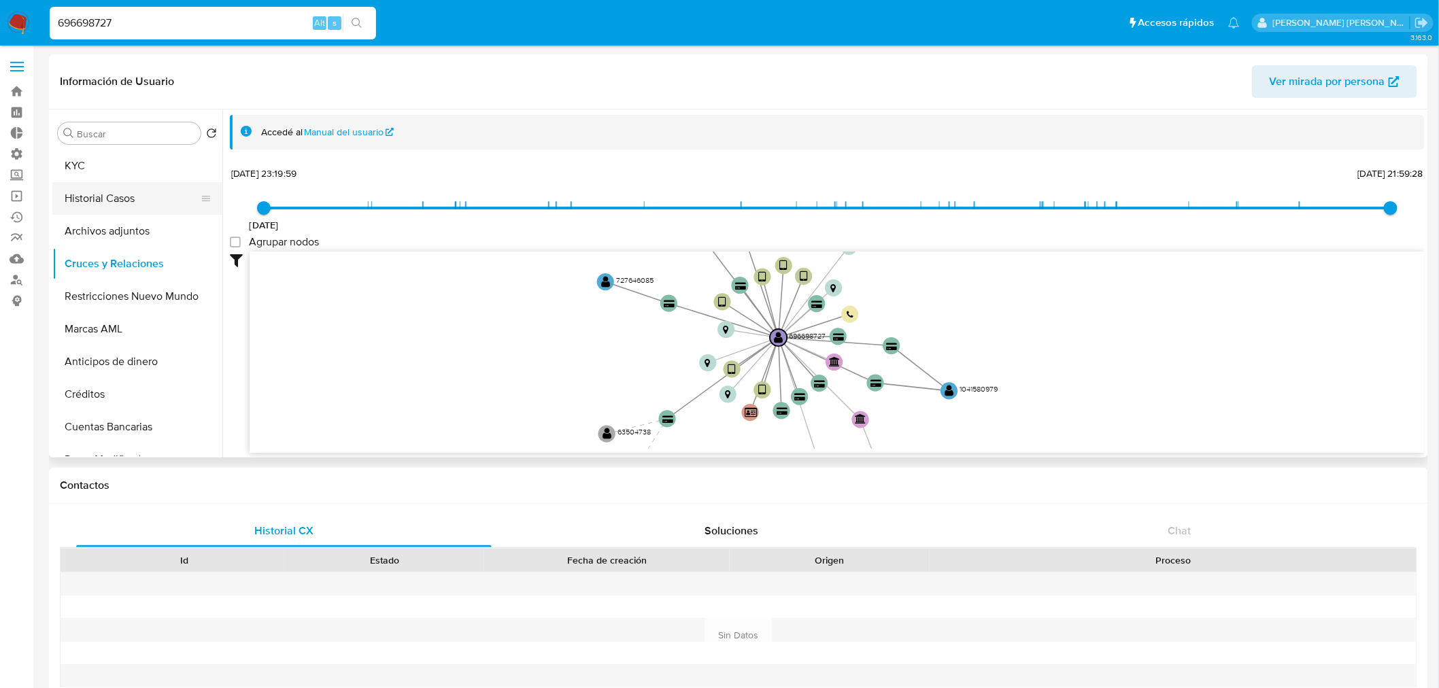
click at [113, 198] on button "Historial Casos" at bounding box center [131, 198] width 159 height 33
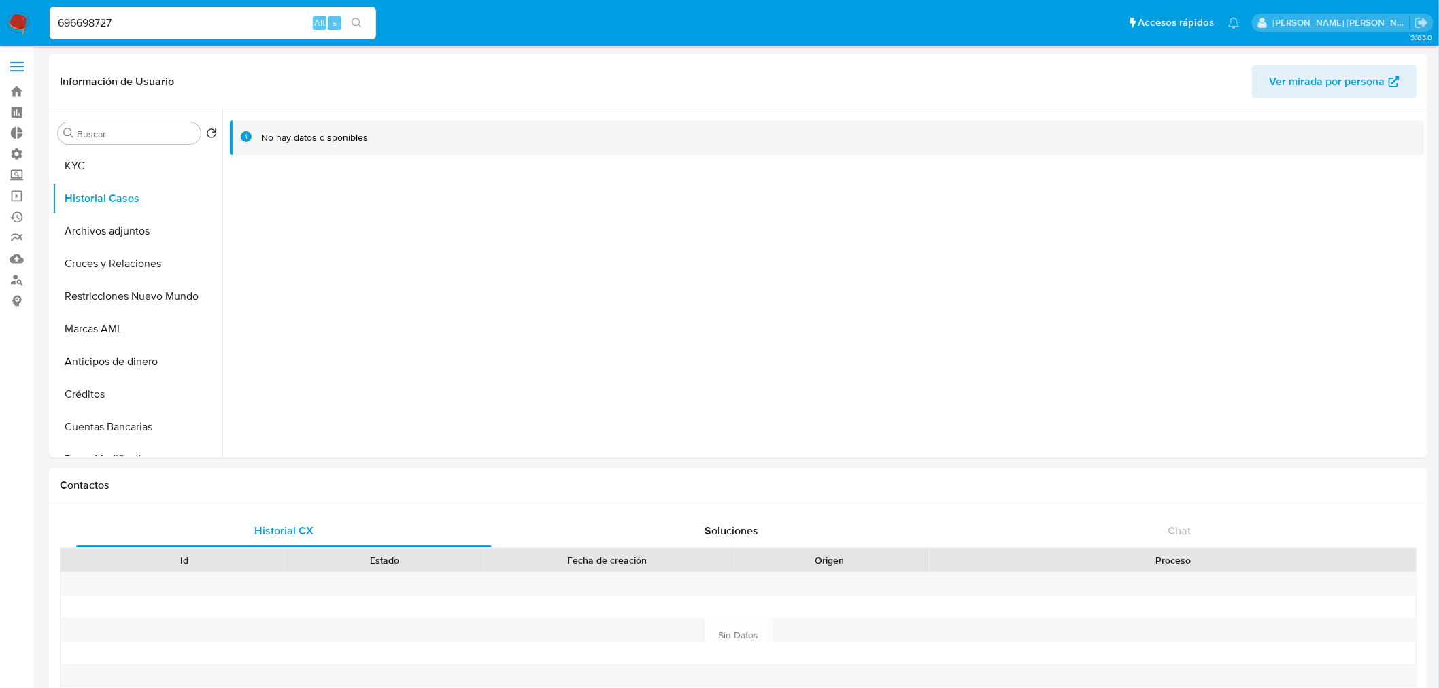
click at [93, 18] on input "696698727" at bounding box center [213, 23] width 326 height 18
paste input "147057624"
type input "147057624"
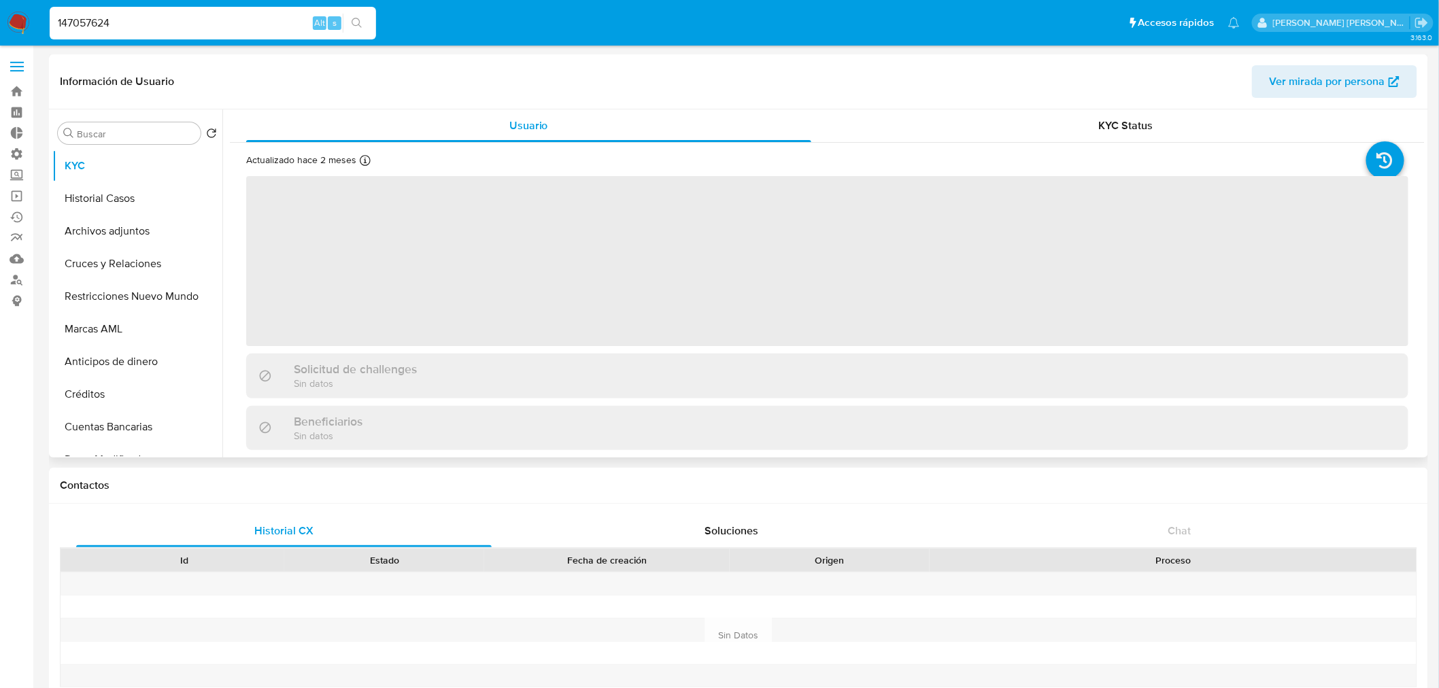
select select "10"
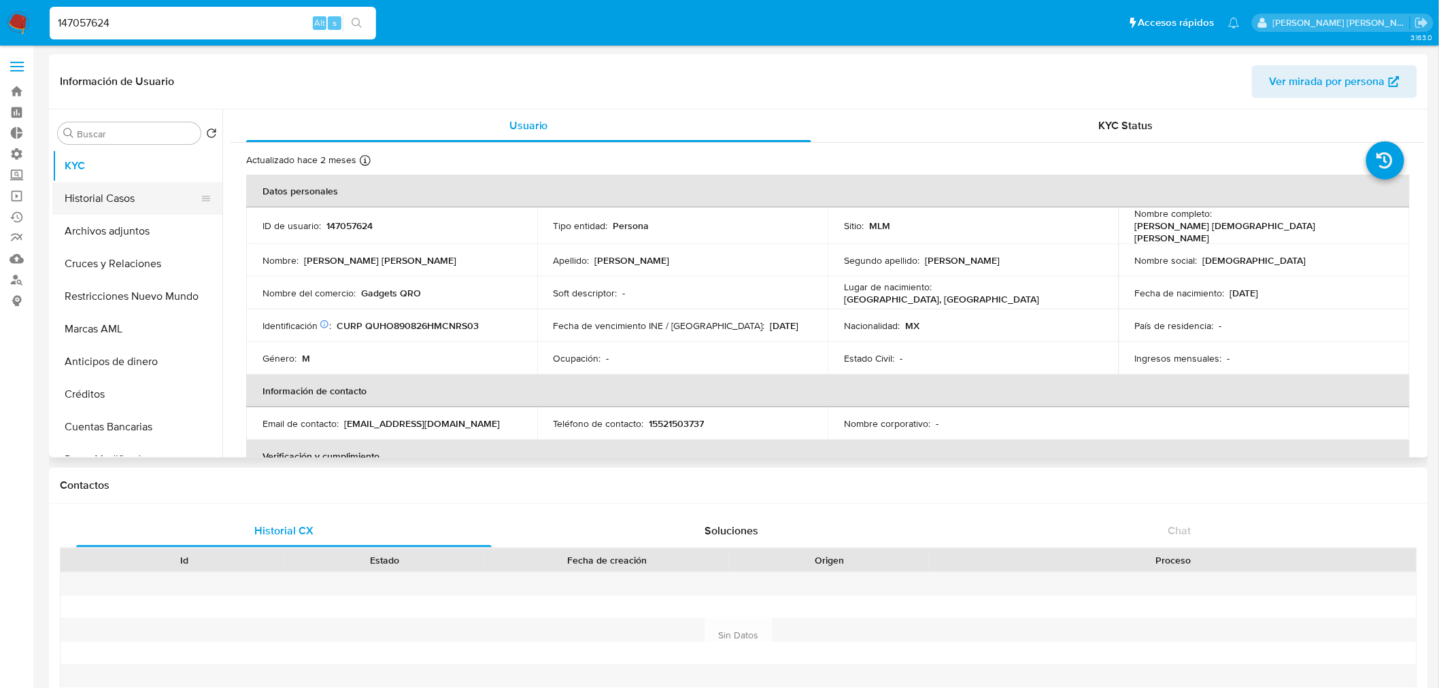
click at [105, 202] on button "Historial Casos" at bounding box center [131, 198] width 159 height 33
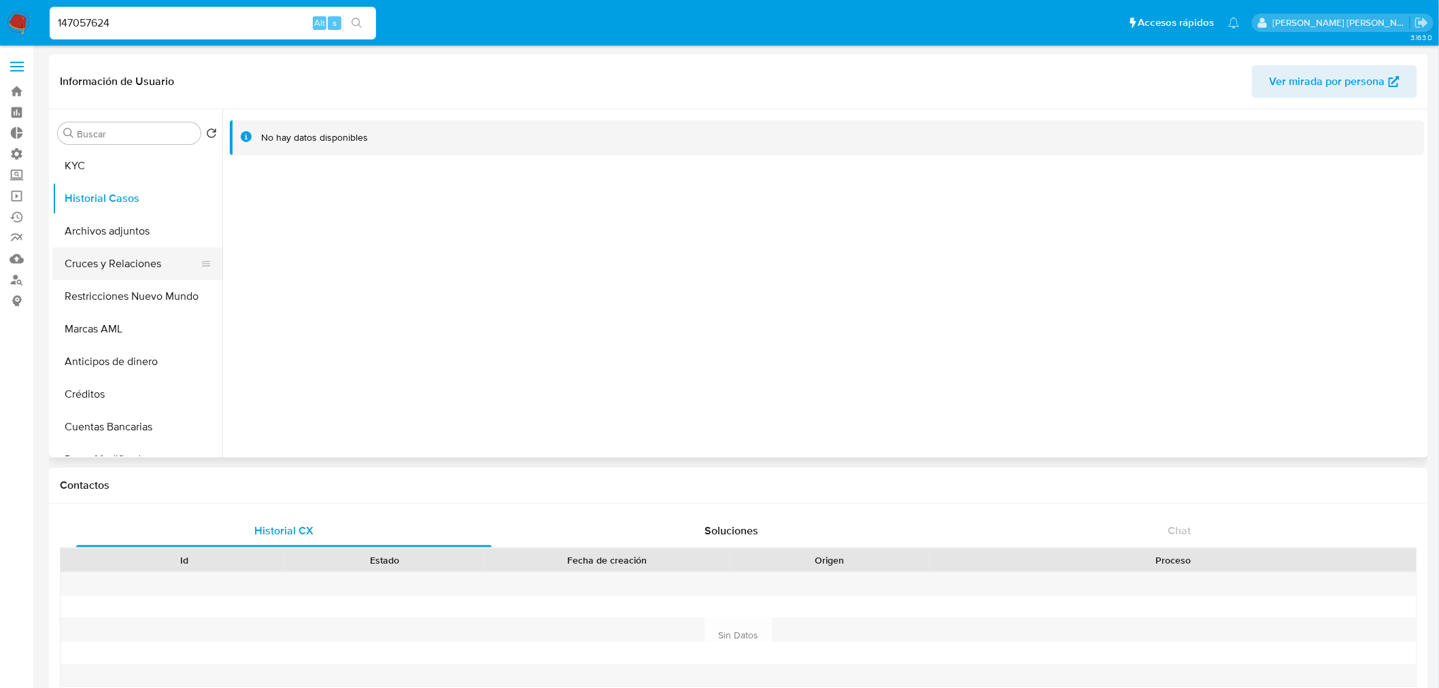
click at [122, 265] on button "Cruces y Relaciones" at bounding box center [131, 263] width 159 height 33
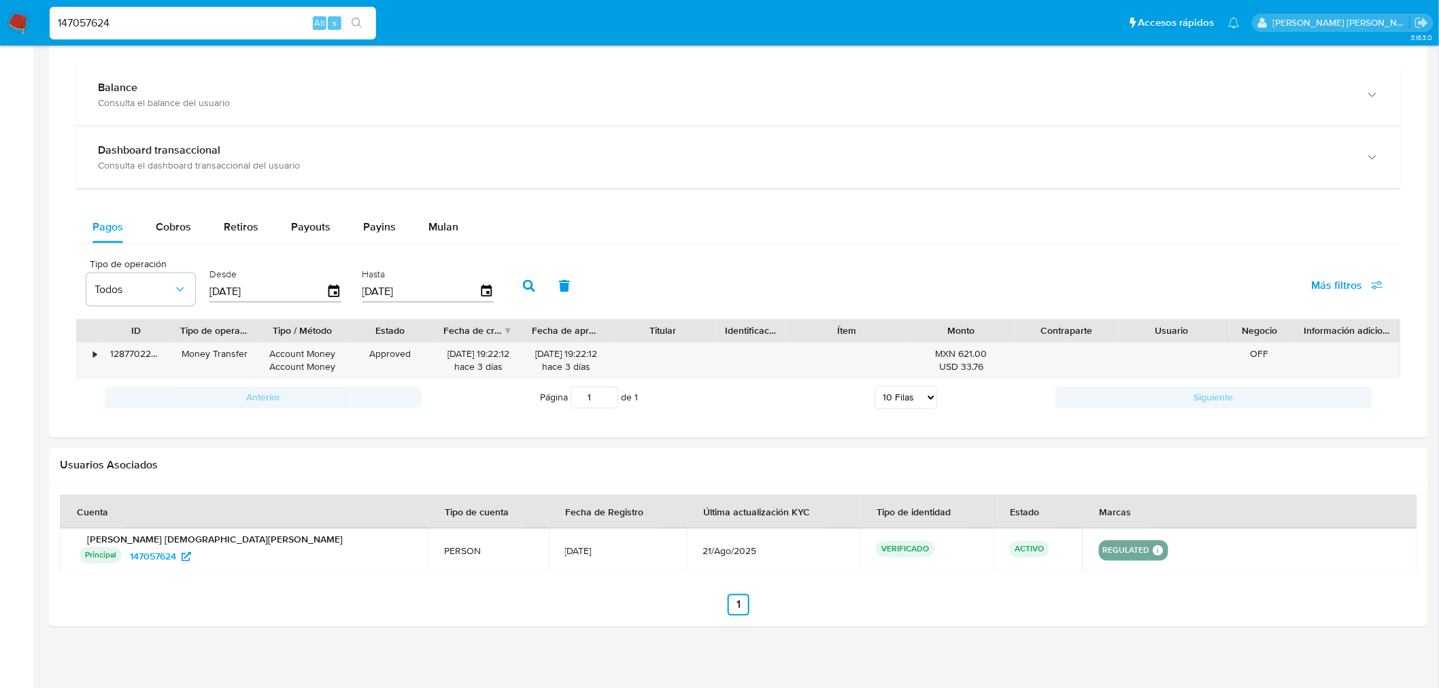
scroll to position [759, 0]
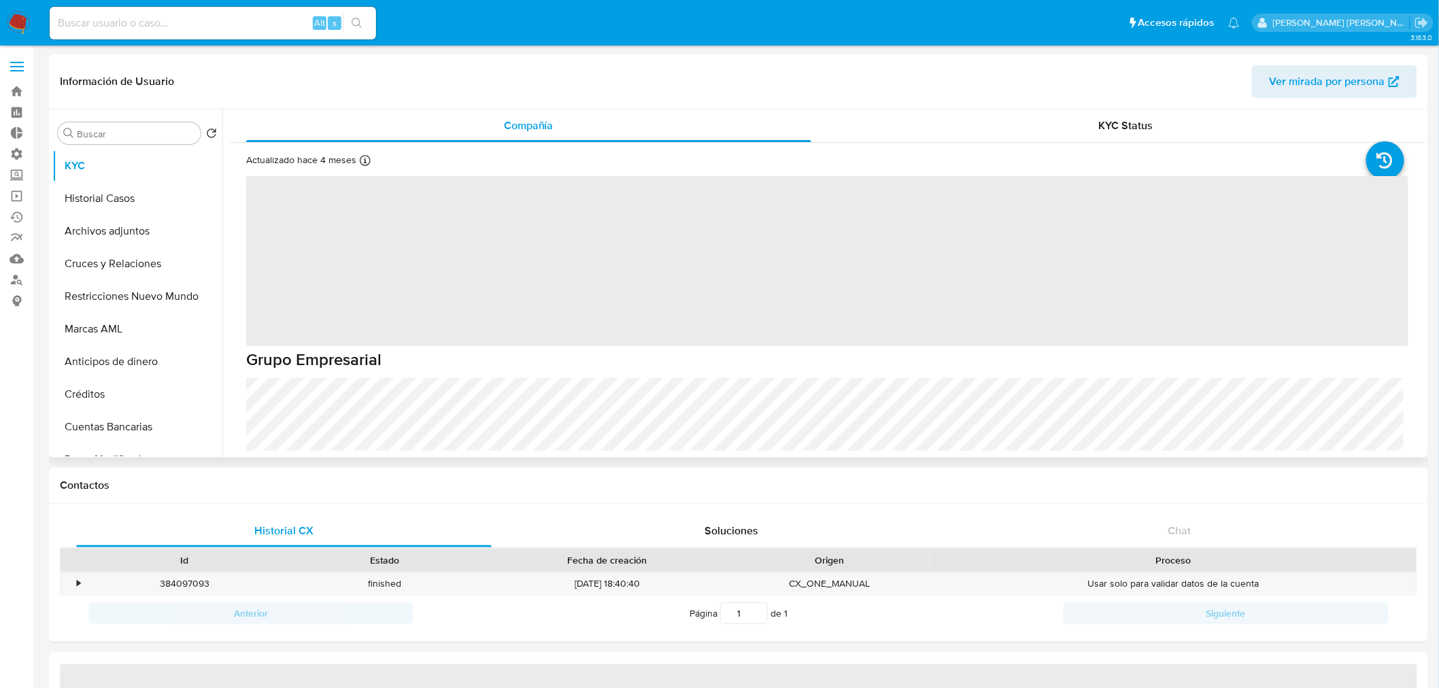
select select "10"
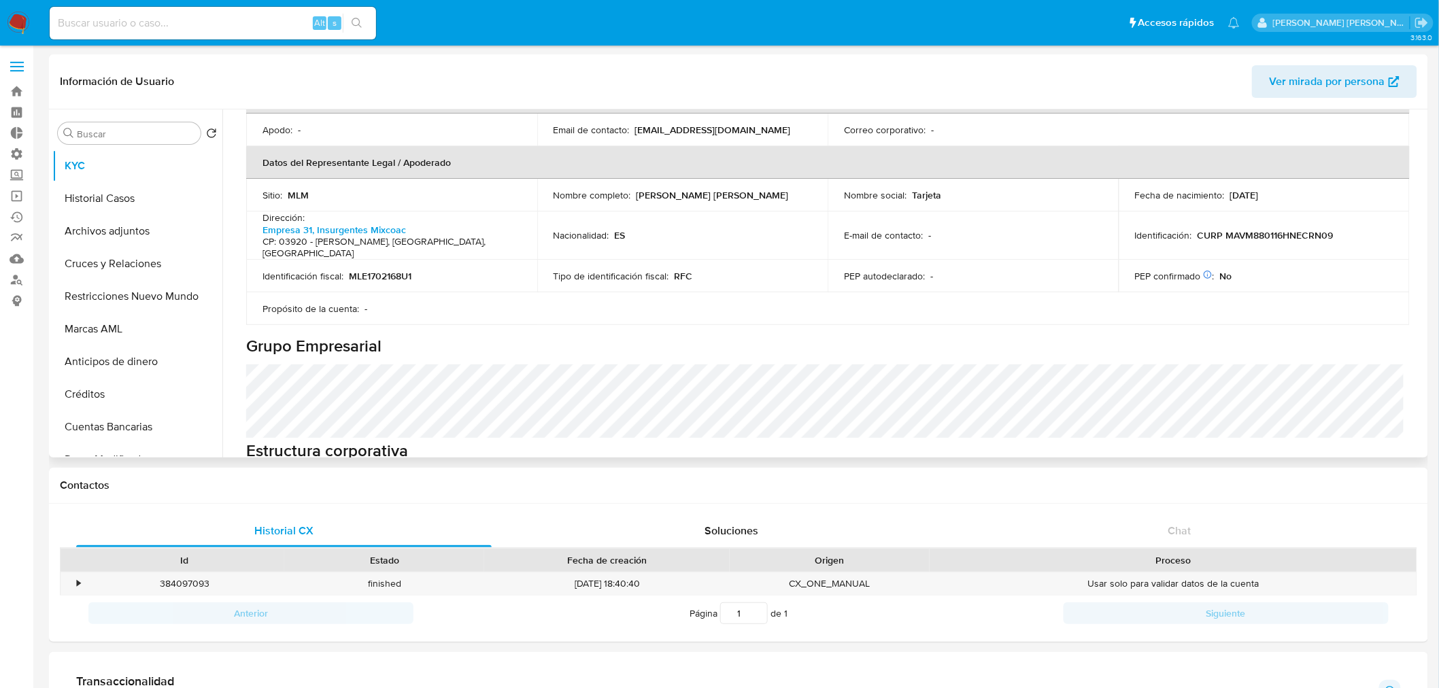
scroll to position [377, 0]
